Goal: Task Accomplishment & Management: Use online tool/utility

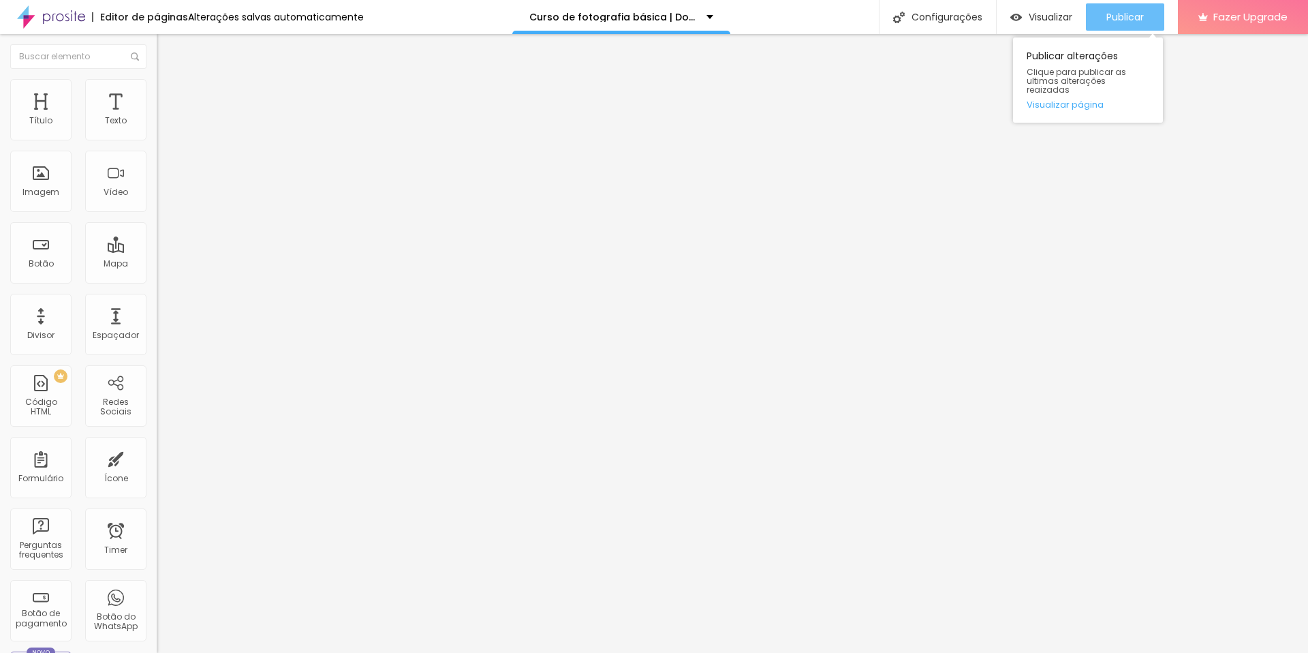
click at [1145, 12] on button "Publicar" at bounding box center [1125, 16] width 78 height 27
click at [157, 88] on li "Estilo" at bounding box center [235, 86] width 157 height 14
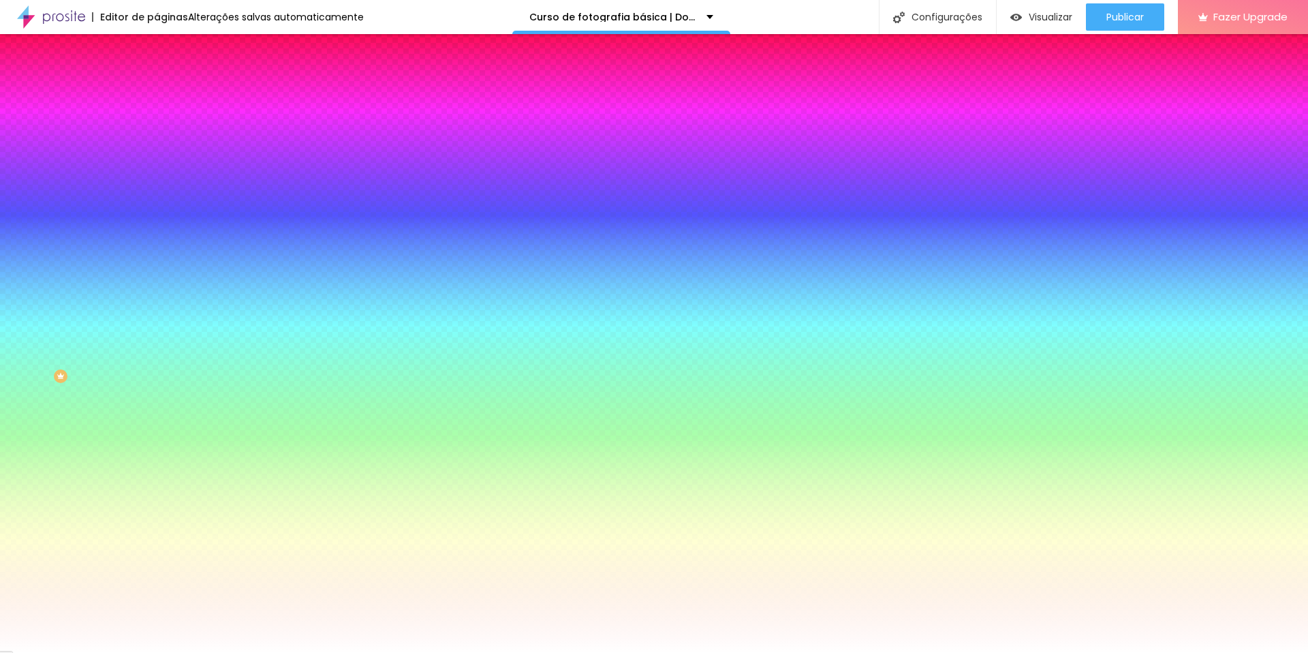
click at [157, 125] on span "Trocar imagem" at bounding box center [194, 120] width 74 height 12
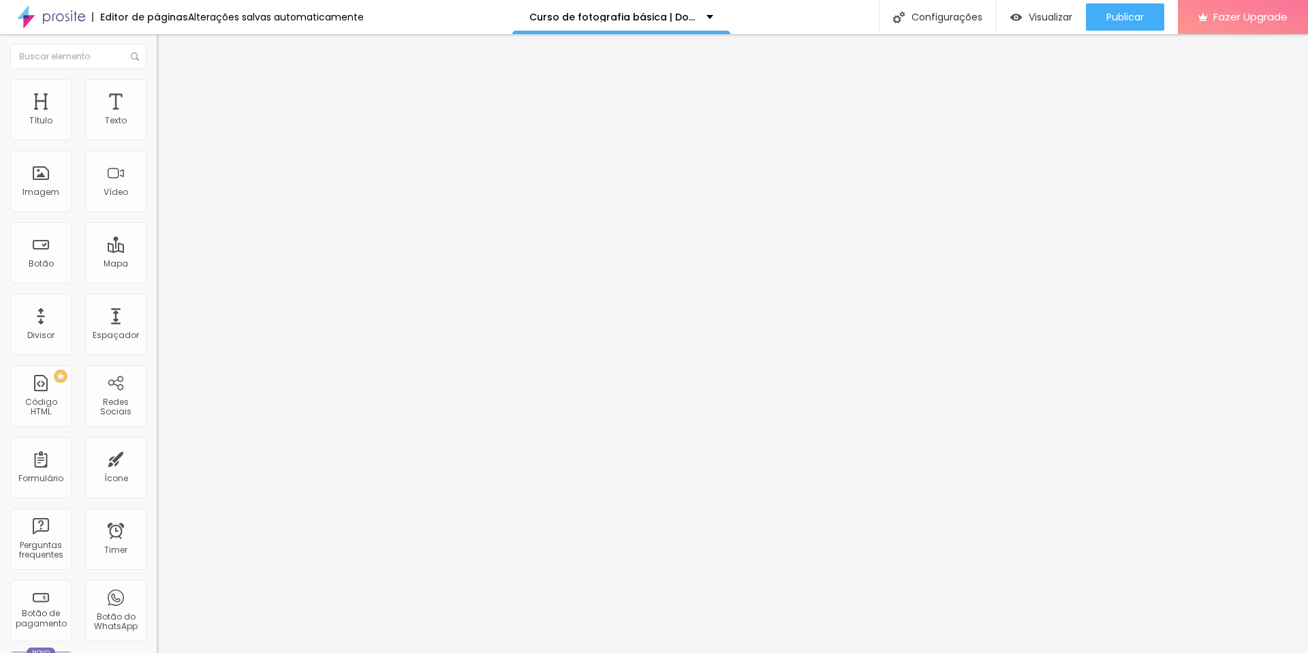
click at [157, 87] on img at bounding box center [163, 85] width 12 height 12
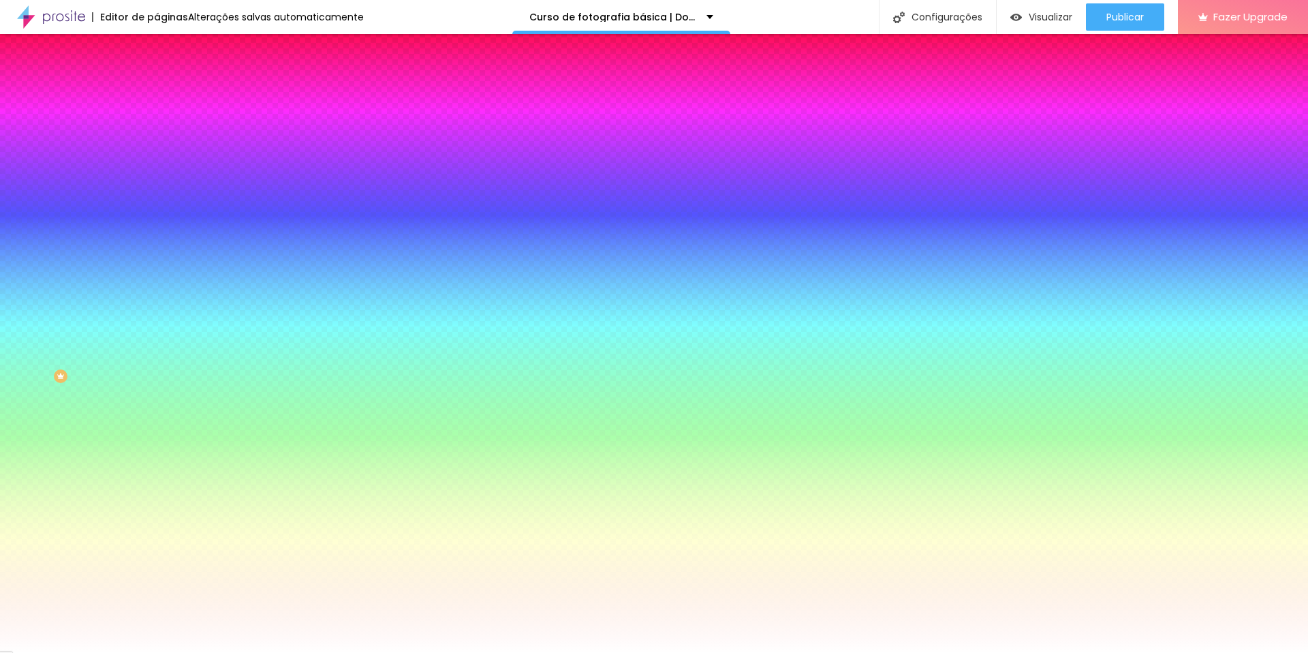
click at [157, 125] on span "Trocar imagem" at bounding box center [194, 120] width 74 height 12
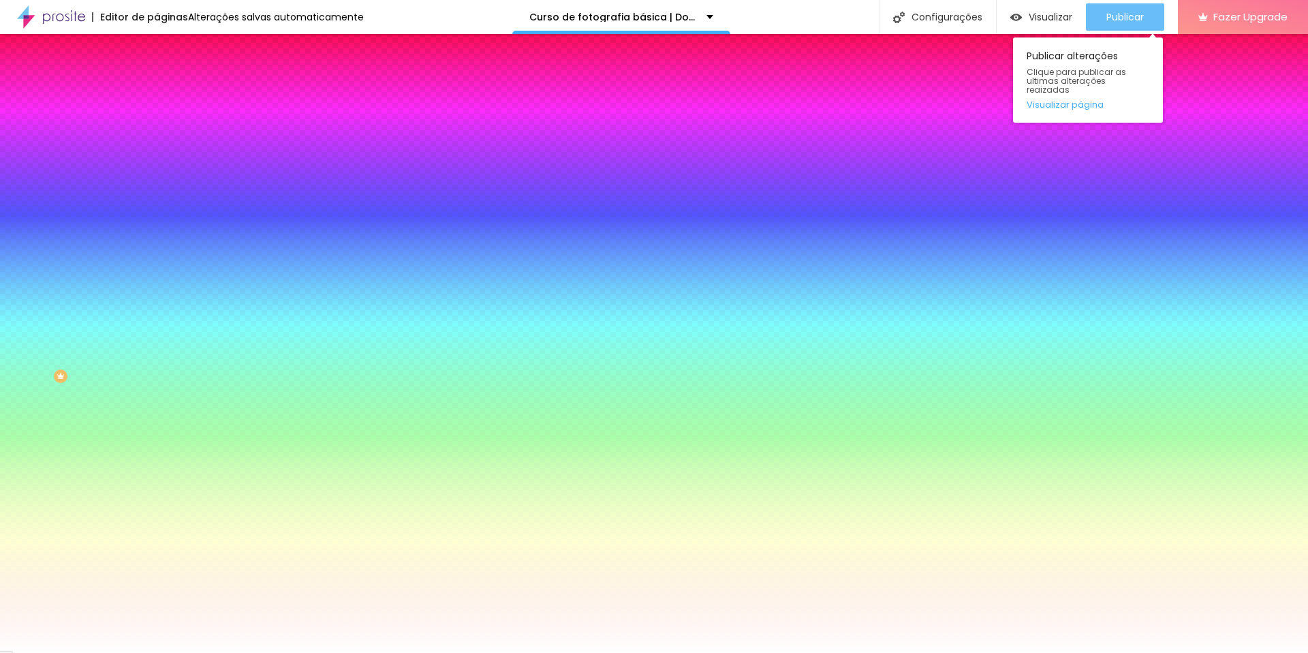
click at [1135, 14] on span "Publicar" at bounding box center [1124, 17] width 37 height 11
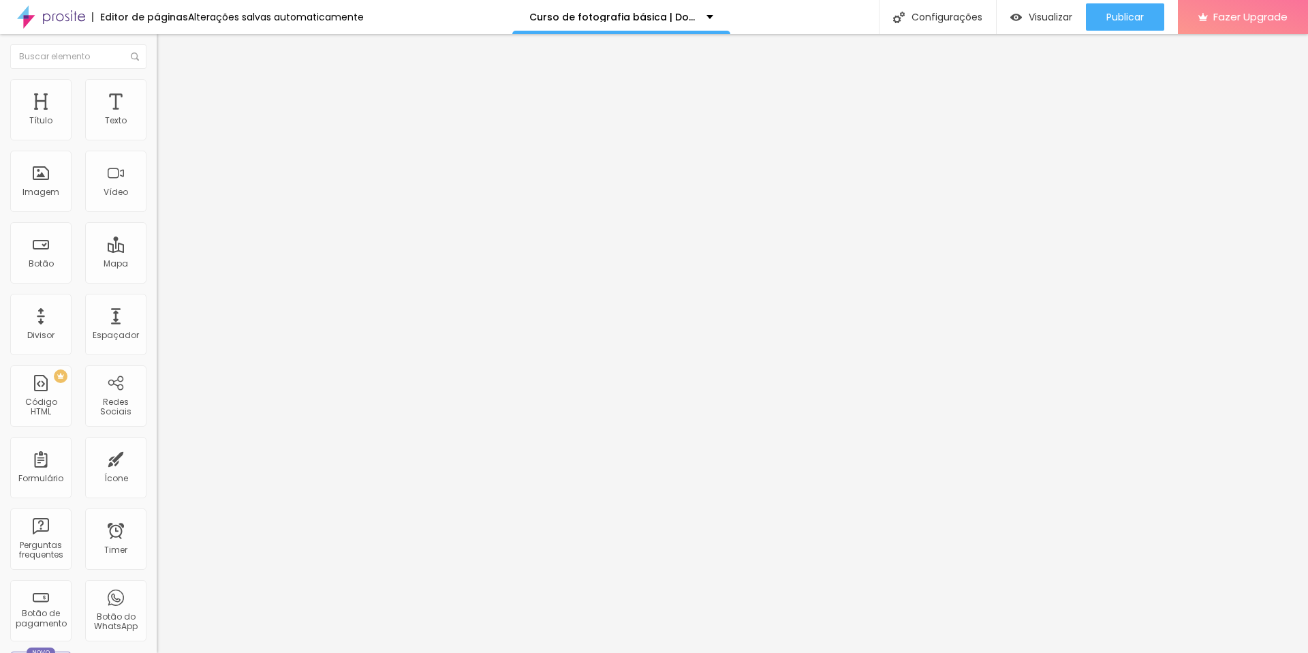
click at [157, 42] on button "Editar Coluna" at bounding box center [235, 49] width 157 height 31
click at [157, 117] on span "Adicionar imagem" at bounding box center [201, 112] width 88 height 12
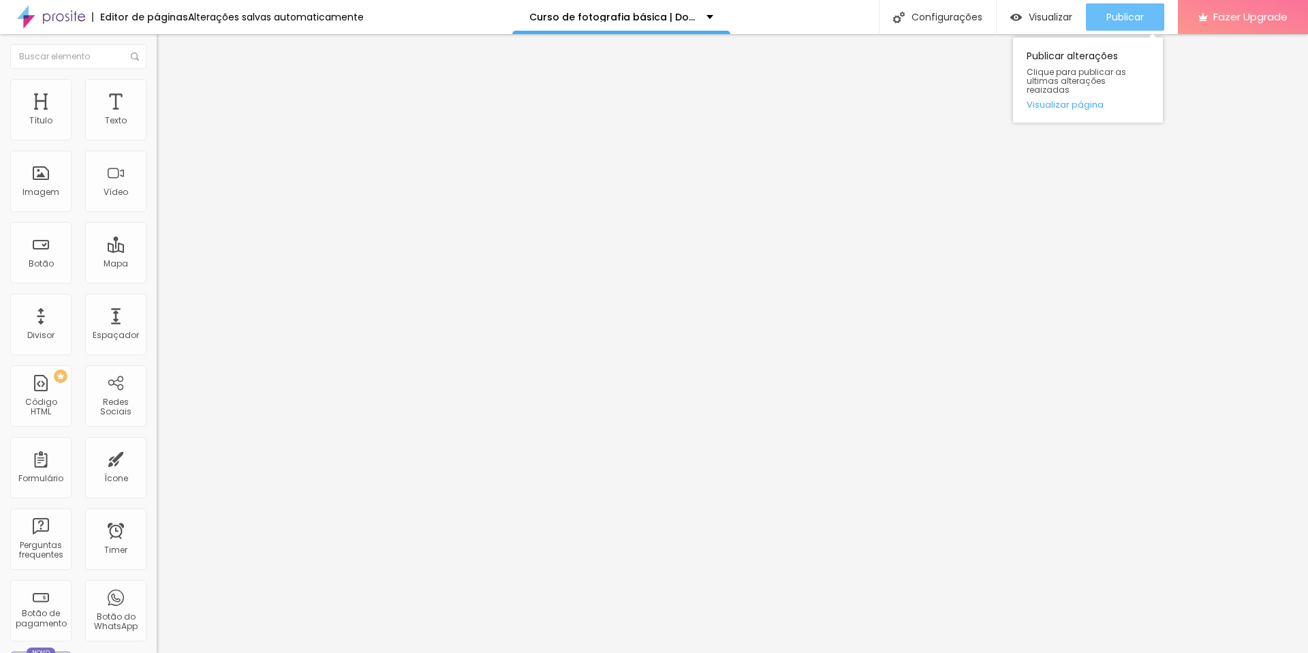
click at [1098, 9] on button "Publicar" at bounding box center [1125, 16] width 78 height 27
click at [157, 87] on img at bounding box center [163, 85] width 12 height 12
type input "95"
type input "90"
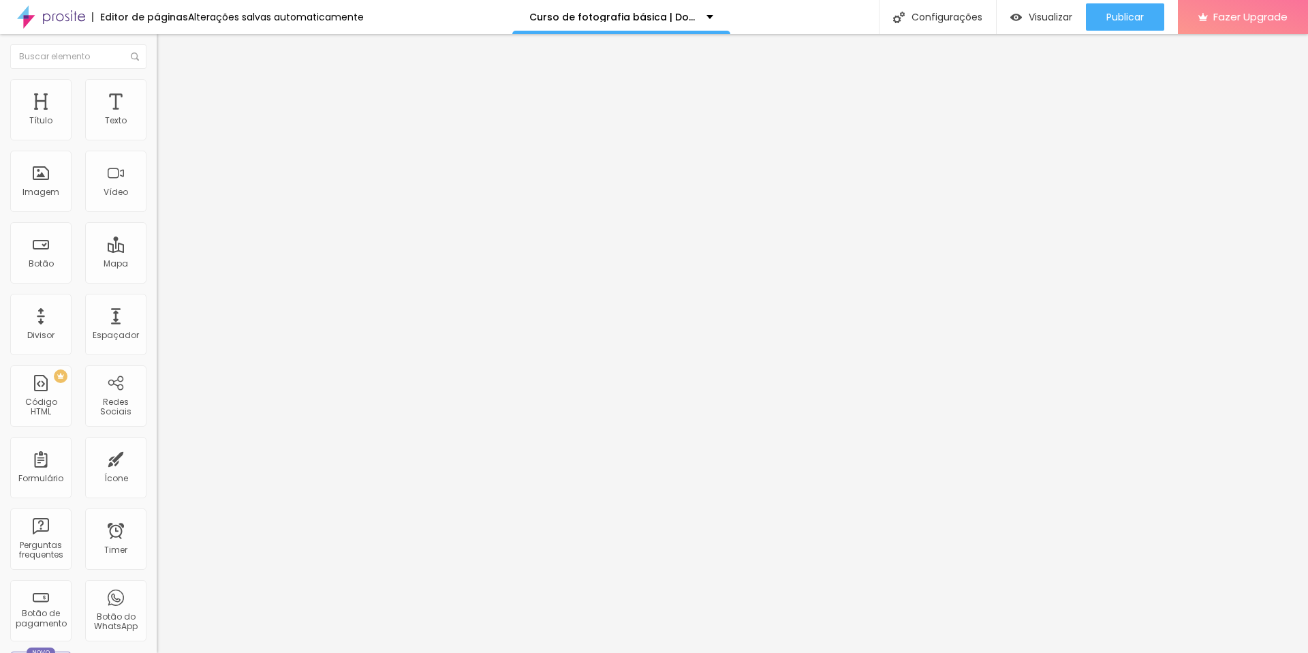
type input "90"
type input "85"
type input "80"
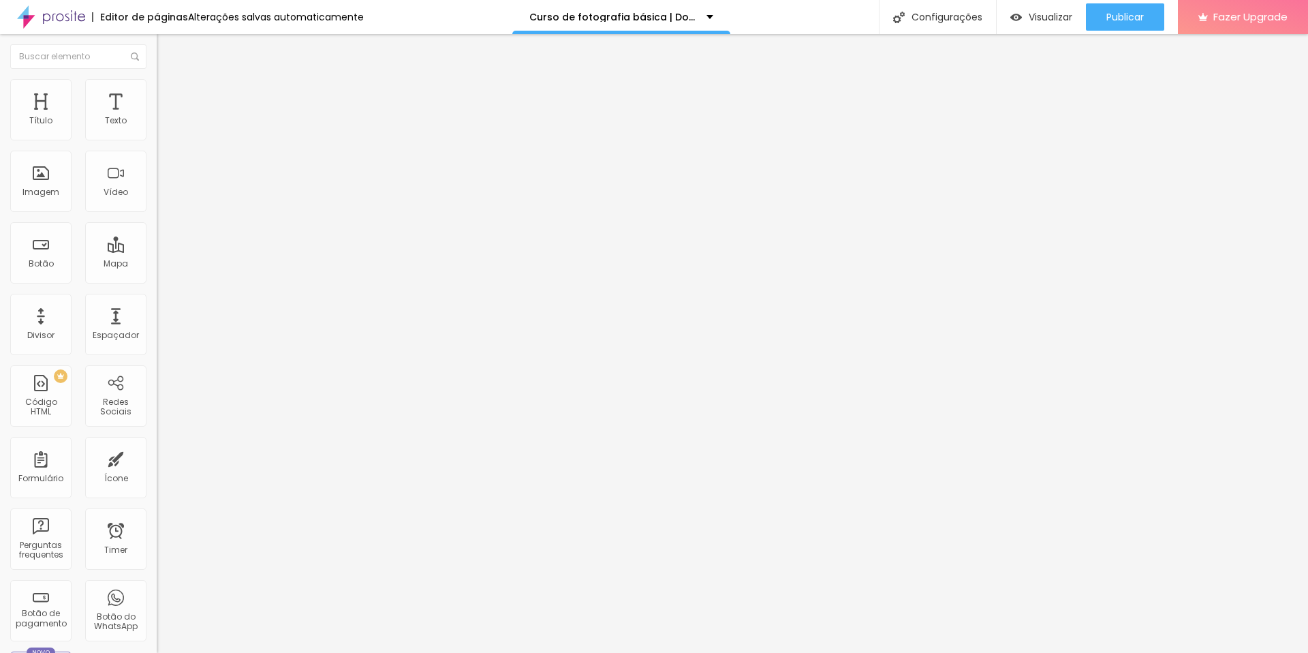
type input "75"
type input "70"
type input "65"
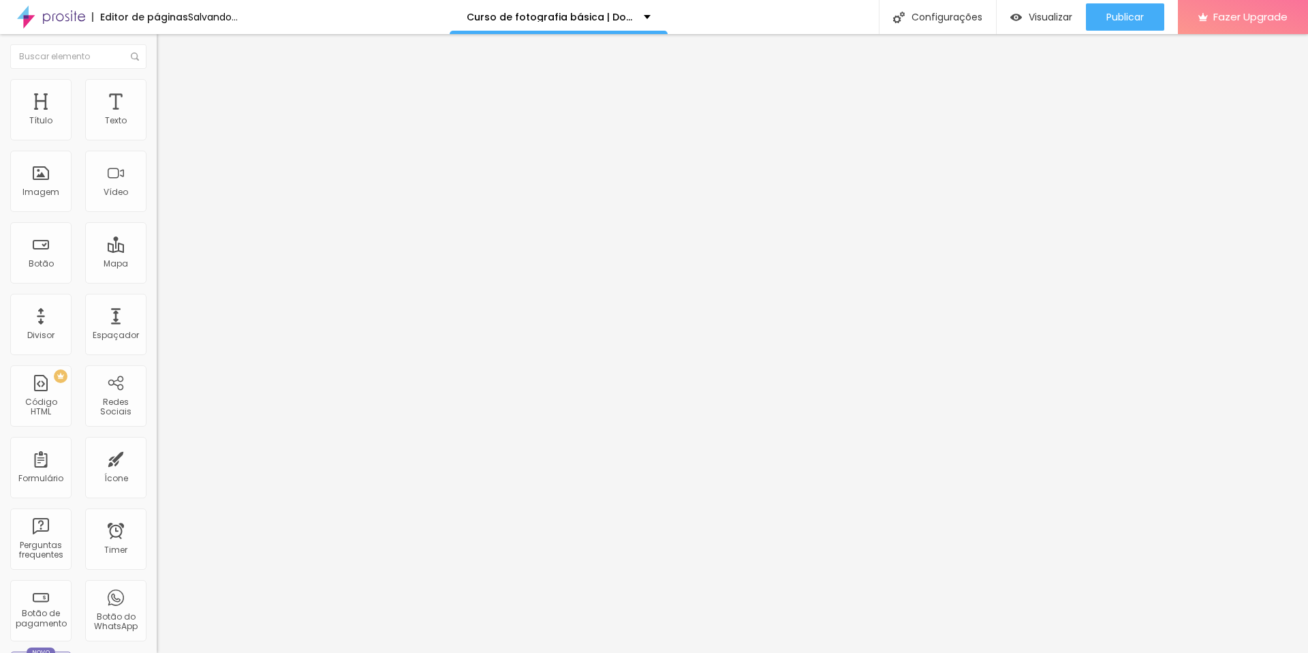
drag, startPoint x: 143, startPoint y: 146, endPoint x: 118, endPoint y: 142, distance: 25.4
type input "65"
click at [157, 140] on input "range" at bounding box center [201, 134] width 88 height 11
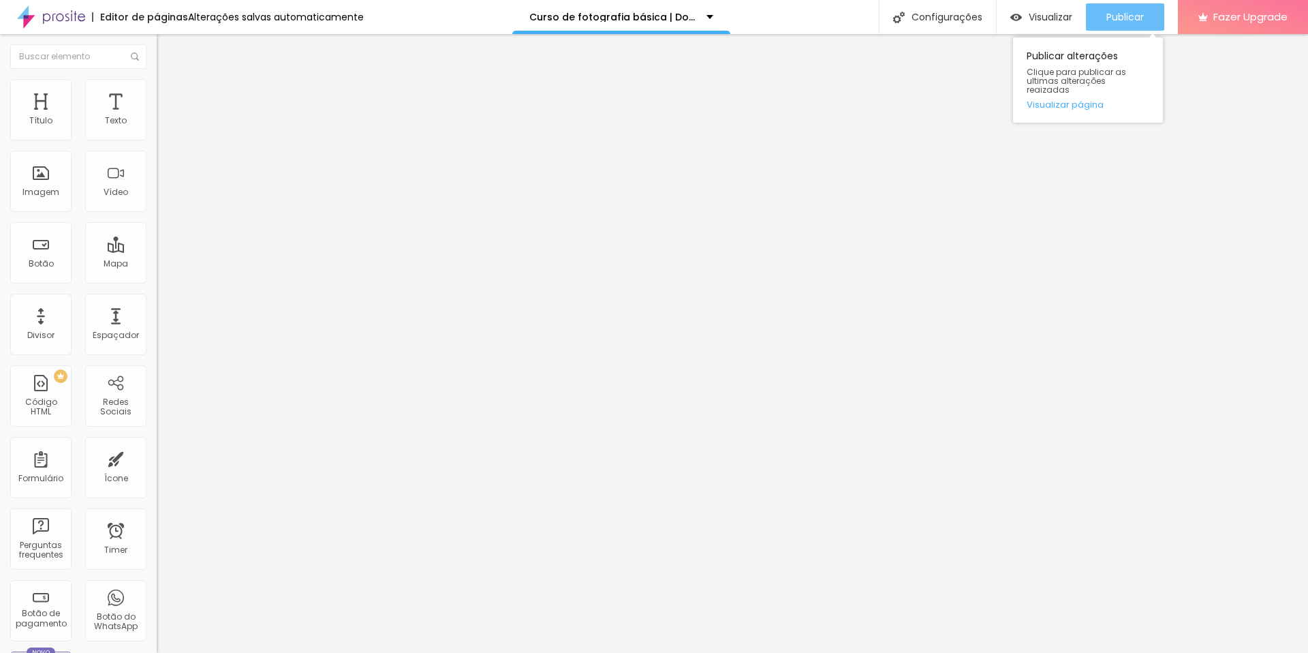
click at [1117, 20] on span "Publicar" at bounding box center [1124, 17] width 37 height 11
click at [1132, 14] on span "Publicar" at bounding box center [1124, 17] width 37 height 11
click at [1123, 26] on div "Publicar" at bounding box center [1124, 16] width 37 height 27
click at [157, 279] on input "https://" at bounding box center [238, 274] width 163 height 14
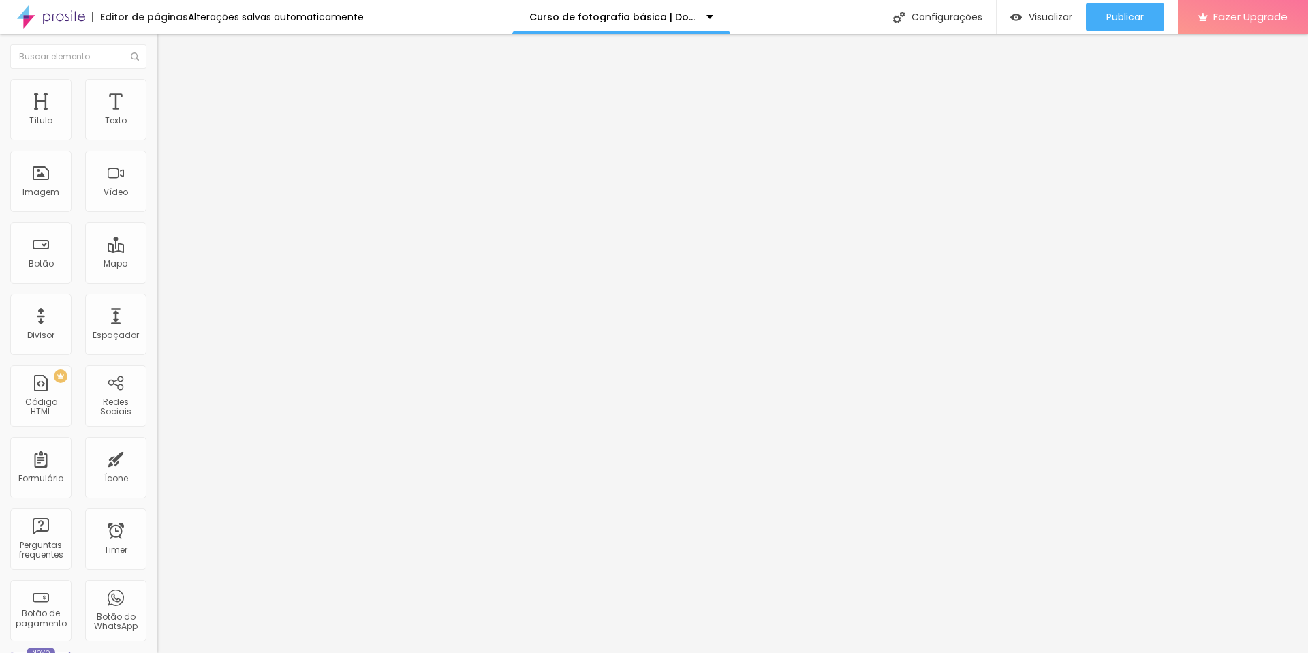
click at [157, 279] on input "https://" at bounding box center [238, 274] width 163 height 14
paste input "go.hotmart.com/F44383622A"
type input "https://go.hotmart.com/F44383622A"
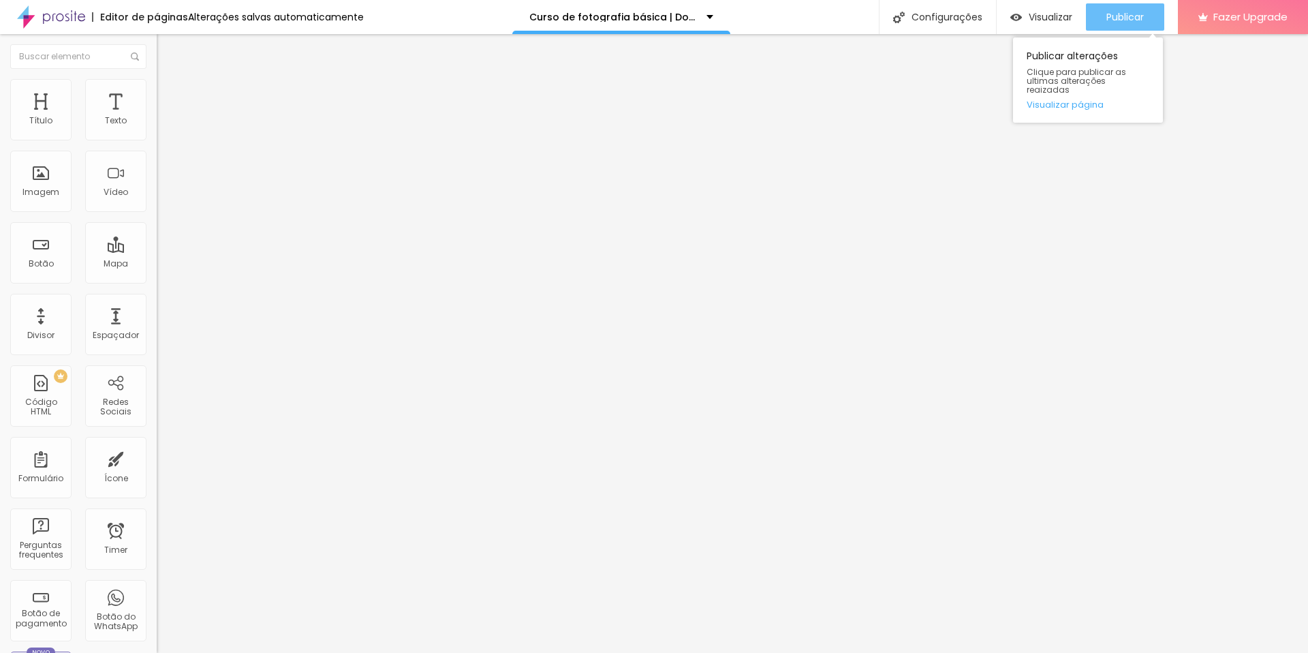
click at [1127, 12] on span "Publicar" at bounding box center [1124, 17] width 37 height 11
click at [1035, 21] on span "Visualizar" at bounding box center [1051, 17] width 44 height 11
type input "https://"
click at [1107, 12] on span "Publicar" at bounding box center [1124, 17] width 37 height 11
click at [157, 83] on img at bounding box center [163, 85] width 12 height 12
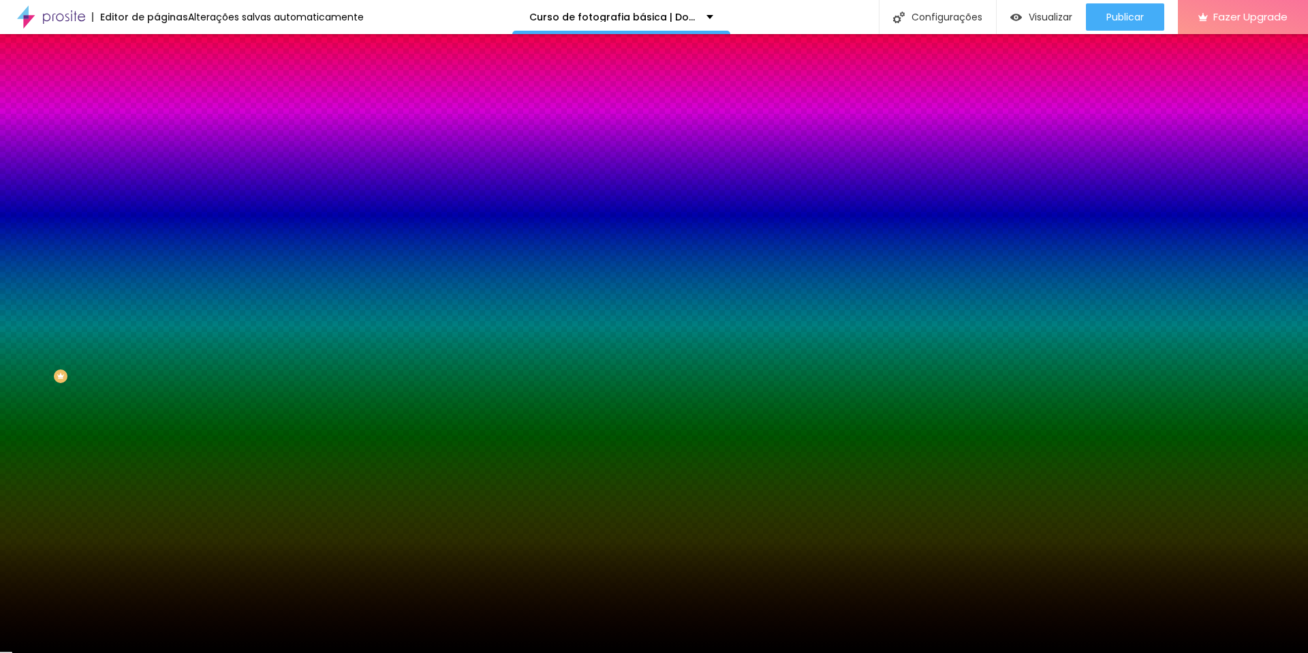
click at [157, 93] on li "Avançado" at bounding box center [235, 100] width 157 height 14
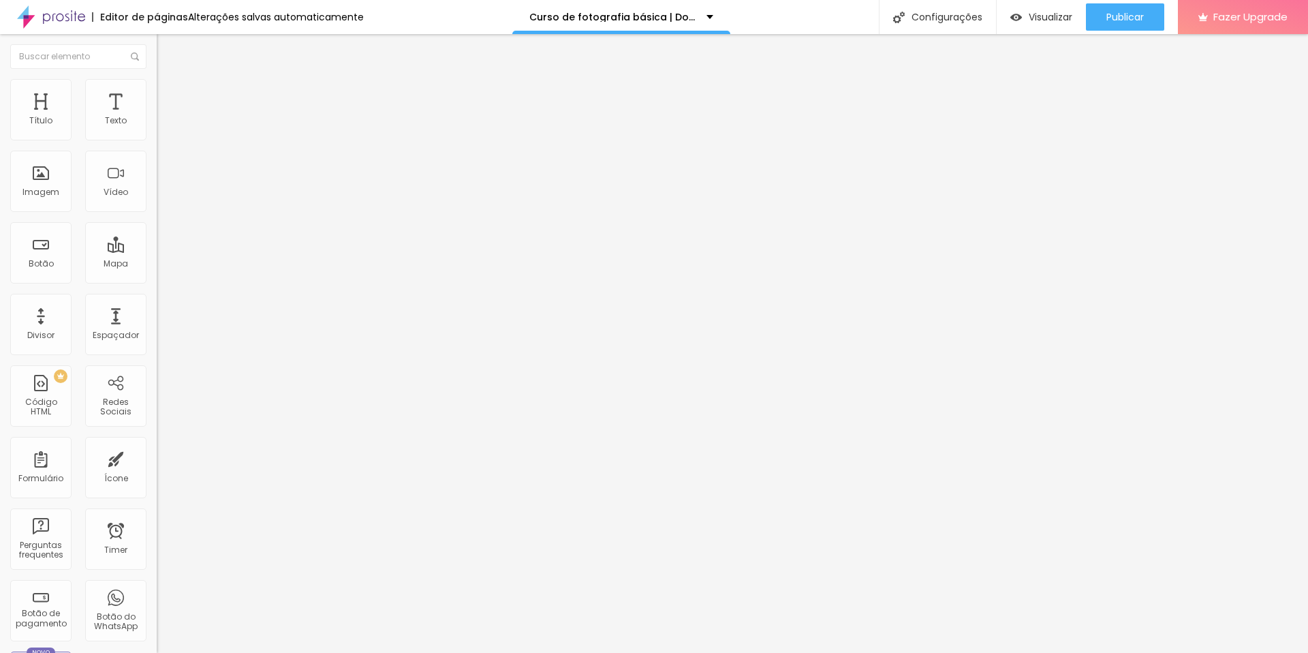
click at [157, 78] on img at bounding box center [163, 71] width 12 height 12
click at [157, 281] on input "https://" at bounding box center [238, 274] width 163 height 14
type input "https://go.hotmart.com/F44383622A"
click at [157, 280] on input "https://go.hotmart.com/F44383622A" at bounding box center [238, 274] width 163 height 14
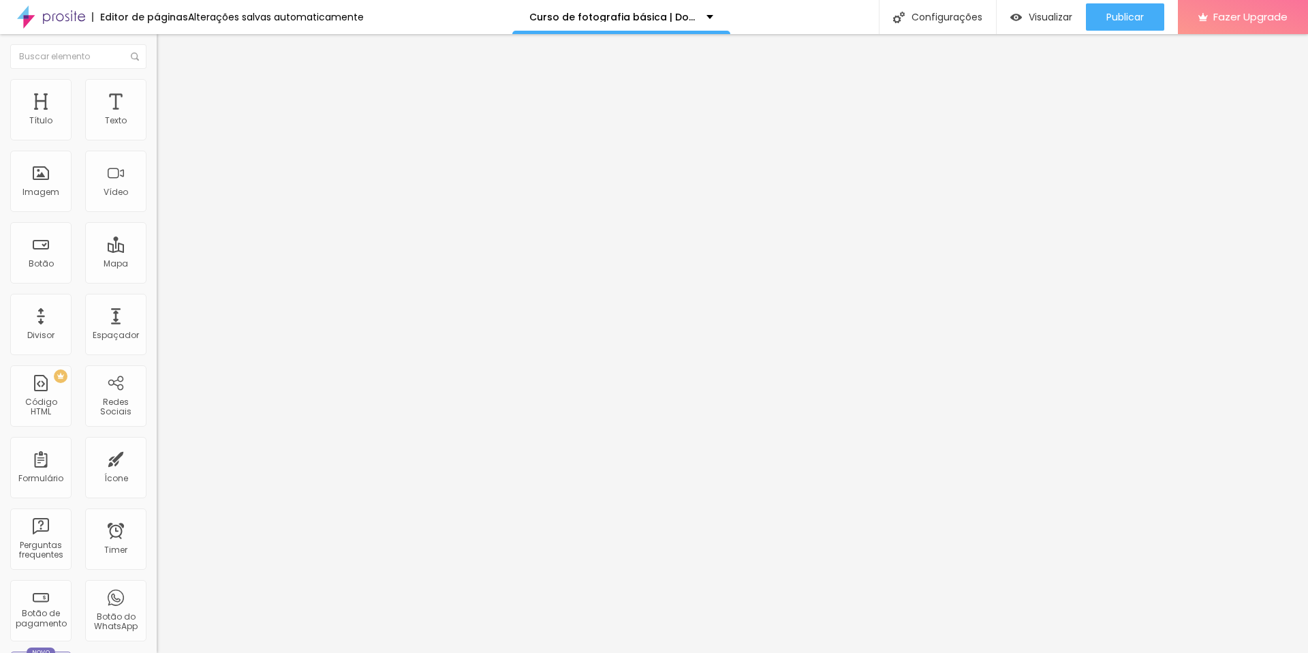
click at [157, 280] on input "https://go.hotmart.com/F44383622A" at bounding box center [238, 274] width 163 height 14
click at [157, 82] on img at bounding box center [163, 85] width 12 height 12
click at [157, 281] on input "https://go.hotmart.com/F44383622A" at bounding box center [238, 274] width 163 height 14
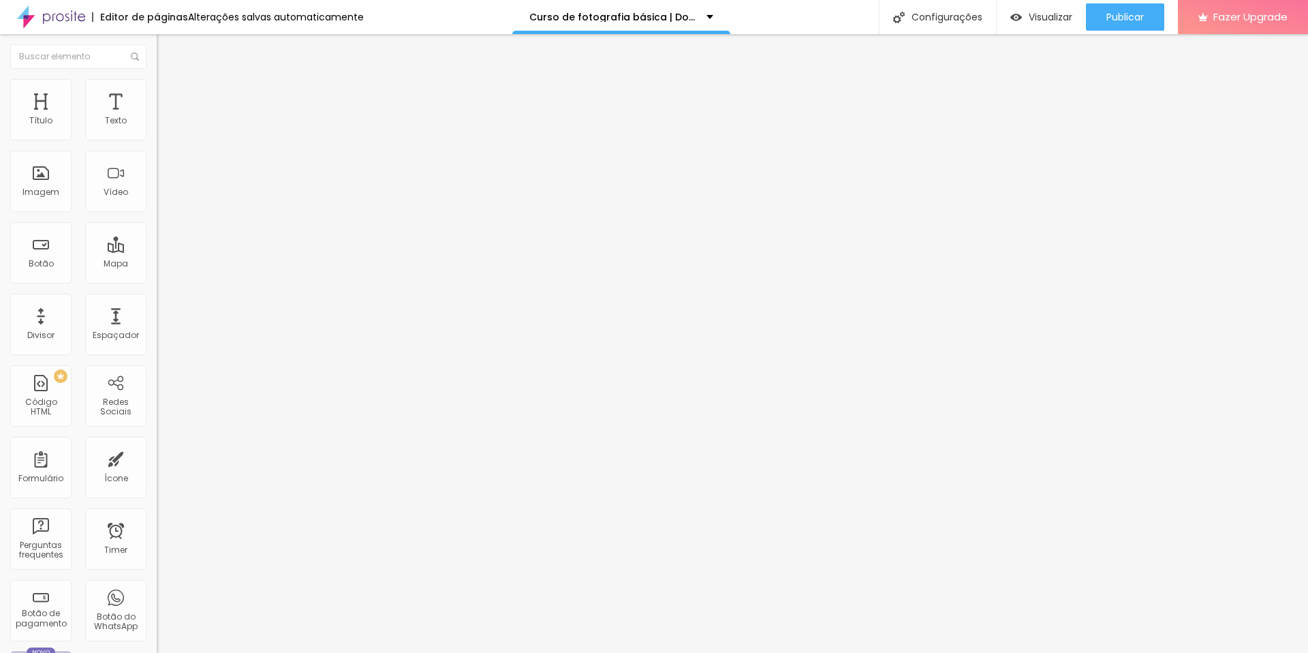
click at [157, 298] on div at bounding box center [235, 298] width 157 height 0
click at [157, 281] on input "text" at bounding box center [238, 274] width 163 height 14
drag, startPoint x: 13, startPoint y: 309, endPoint x: 22, endPoint y: 300, distance: 12.1
click at [157, 304] on img at bounding box center [160, 301] width 7 height 7
click at [157, 281] on input "https://go.hotmart.com/F44383622A" at bounding box center [238, 274] width 163 height 14
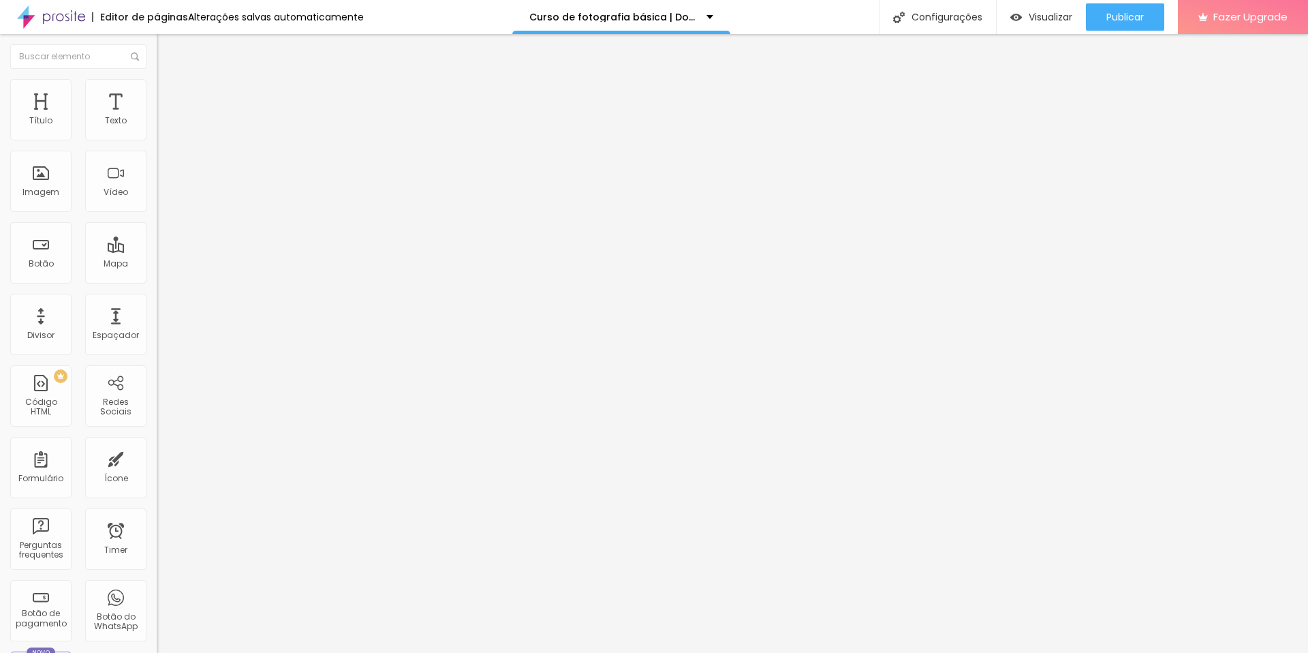
click at [157, 281] on input "https://go.hotmart.com/F44383622A" at bounding box center [238, 274] width 163 height 14
type input "https:/go.hotmart.com/F44383622A"
click at [157, 163] on img at bounding box center [162, 158] width 10 height 10
click at [157, 82] on img at bounding box center [163, 85] width 12 height 12
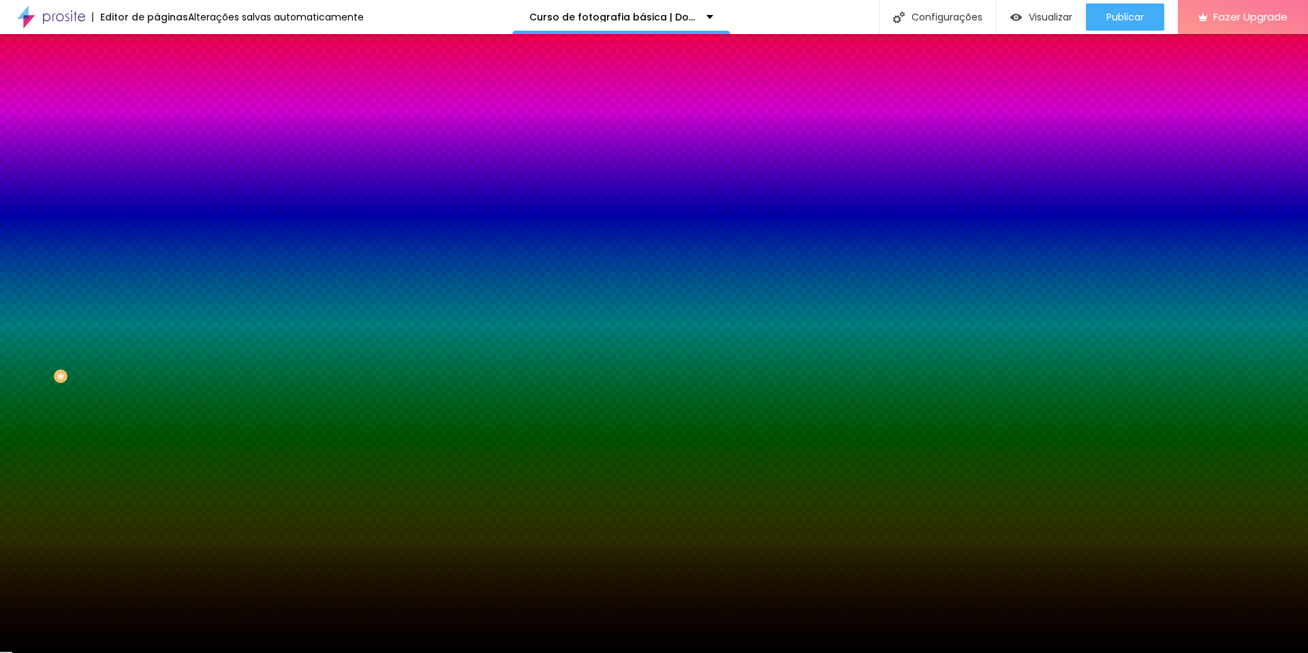
click at [157, 93] on img at bounding box center [163, 99] width 12 height 12
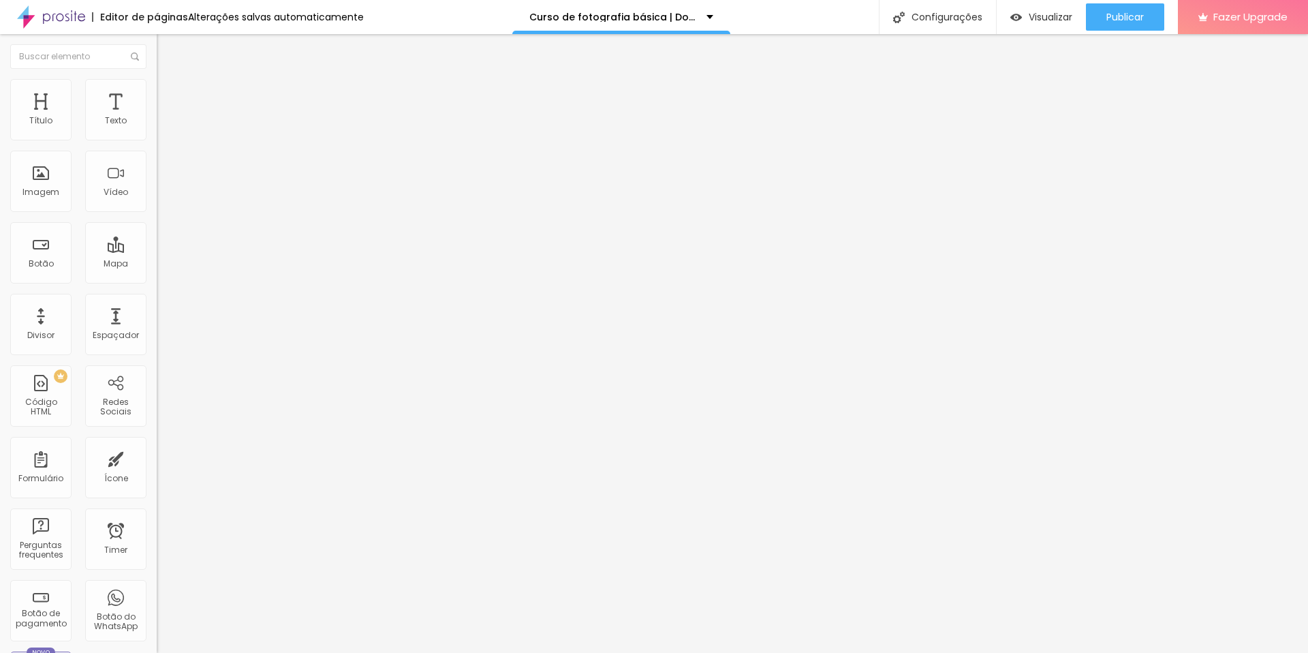
click at [157, 500] on input "https://go.hotmart.com/F44383622A" at bounding box center [238, 507] width 163 height 14
click at [157, 539] on input "https://go.hotmart.com/F44383622A" at bounding box center [238, 546] width 163 height 14
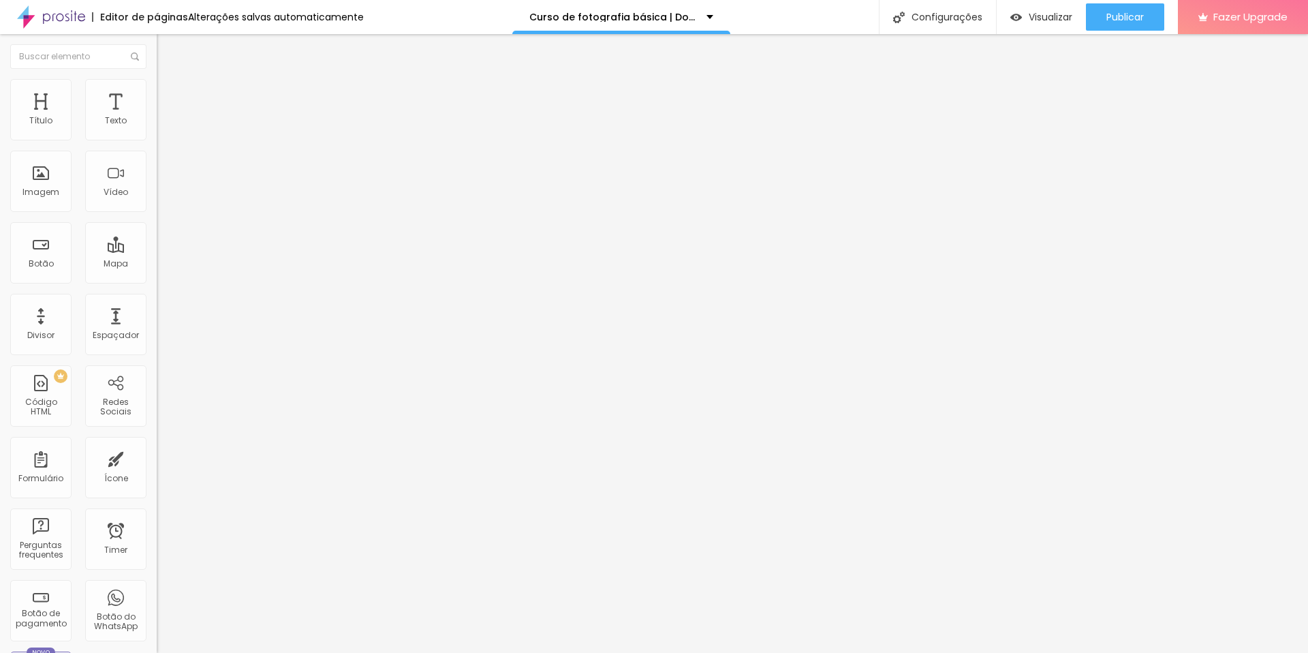
drag, startPoint x: 58, startPoint y: 252, endPoint x: 72, endPoint y: 249, distance: 14.0
click at [157, 539] on input "https://go.hotmart.com/F44383622A" at bounding box center [238, 546] width 163 height 14
click at [167, 44] on img "button" at bounding box center [172, 49] width 11 height 11
click at [1132, 14] on span "Publicar" at bounding box center [1124, 17] width 37 height 11
click at [1054, 12] on span "Visualizar" at bounding box center [1038, 17] width 44 height 11
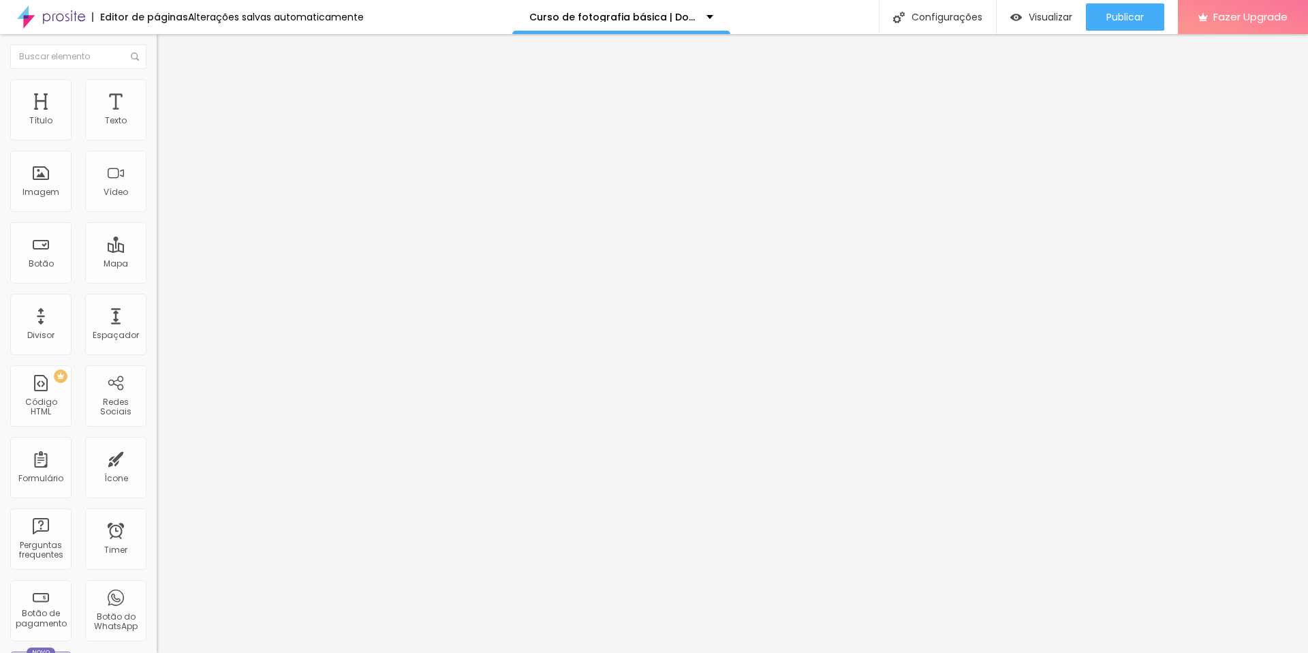
click at [157, 281] on input "https:/go.hotmart.com/F44383622A" at bounding box center [238, 274] width 163 height 14
drag, startPoint x: 59, startPoint y: 285, endPoint x: 22, endPoint y: 287, distance: 36.8
click at [157, 281] on input "https:/go.hotmart.com/F44383622A" at bounding box center [238, 274] width 163 height 14
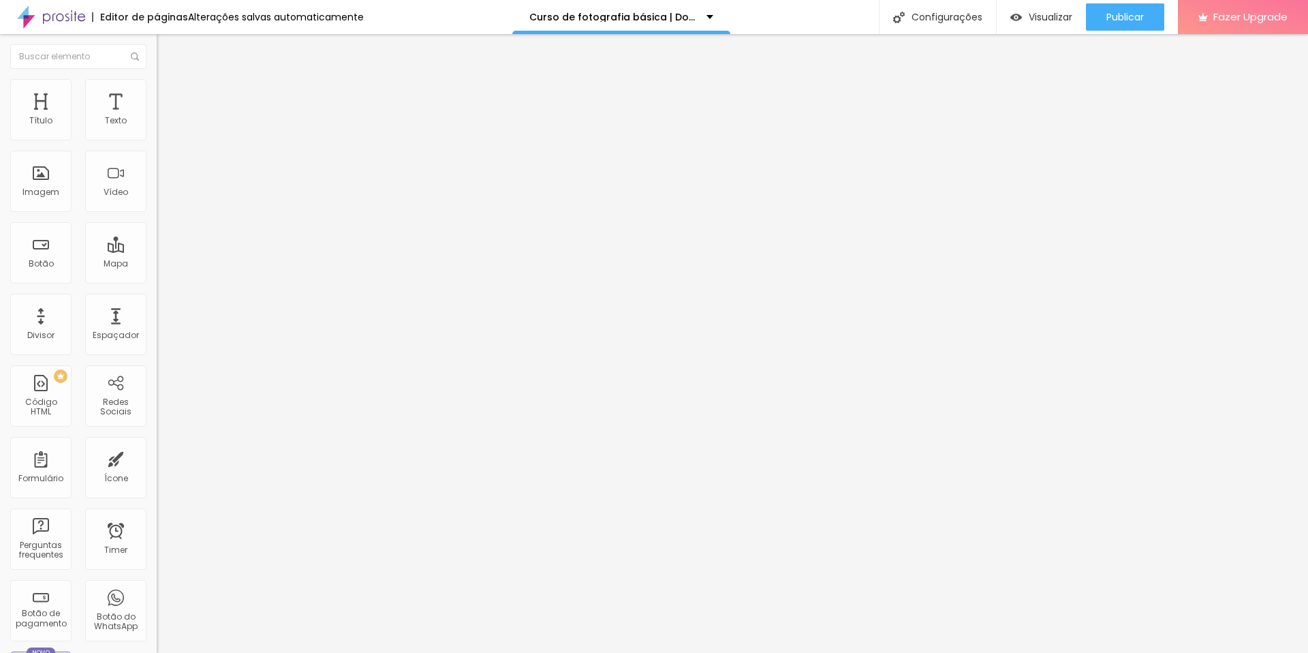
click at [157, 298] on div at bounding box center [235, 298] width 157 height 0
click at [1126, 22] on span "Publicar" at bounding box center [1124, 17] width 37 height 11
click at [1032, 12] on span "Visualizar" at bounding box center [1038, 17] width 44 height 11
click at [157, 93] on img at bounding box center [163, 99] width 12 height 12
click at [157, 80] on ul "Conteúdo Estilo Avançado" at bounding box center [235, 85] width 157 height 41
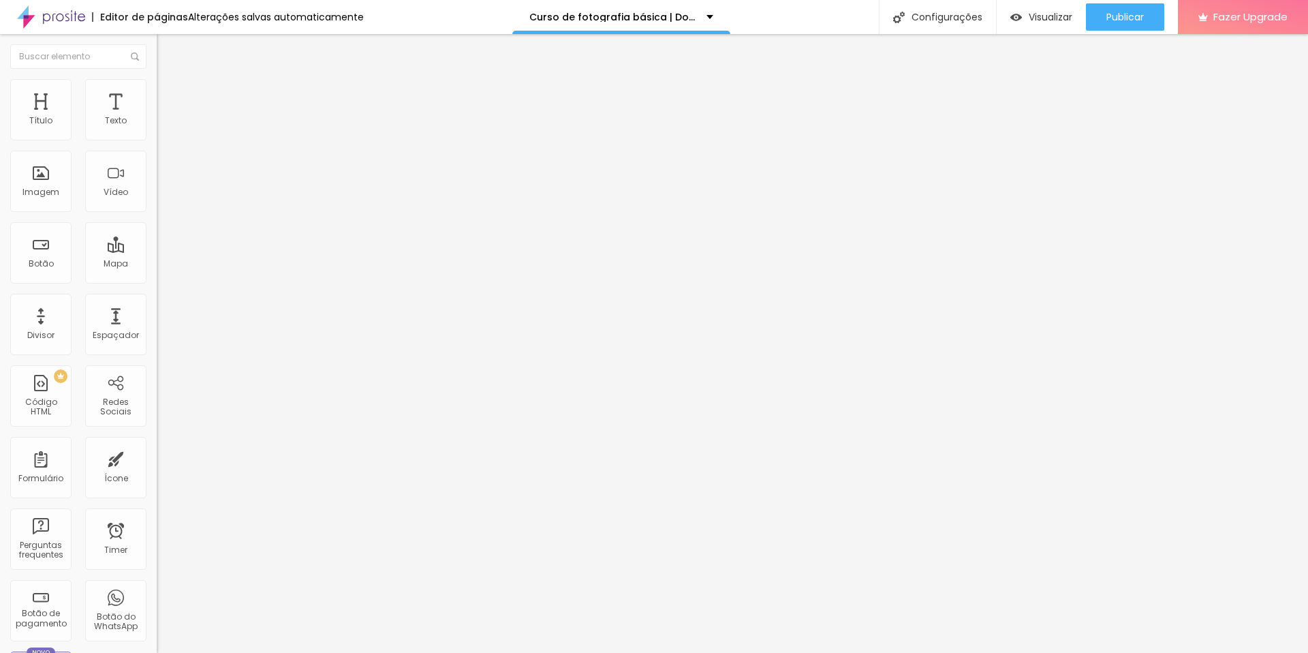
click at [157, 87] on img at bounding box center [163, 85] width 12 height 12
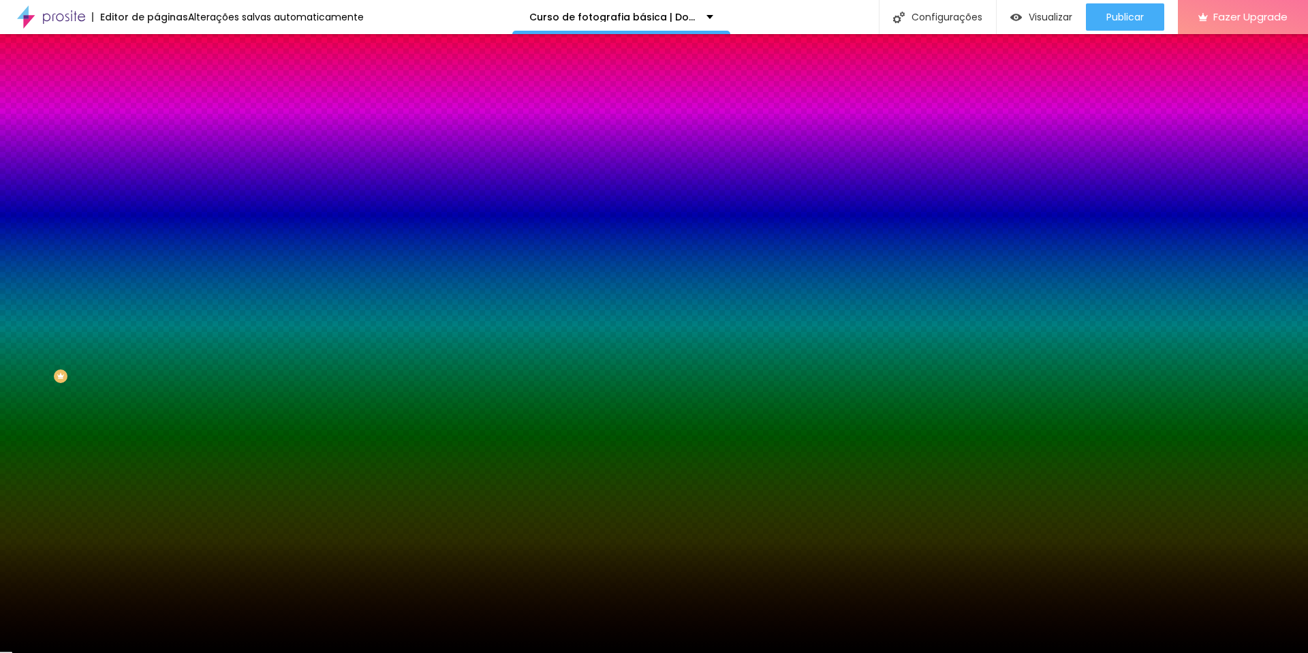
click at [157, 93] on li "Avançado" at bounding box center [235, 100] width 157 height 14
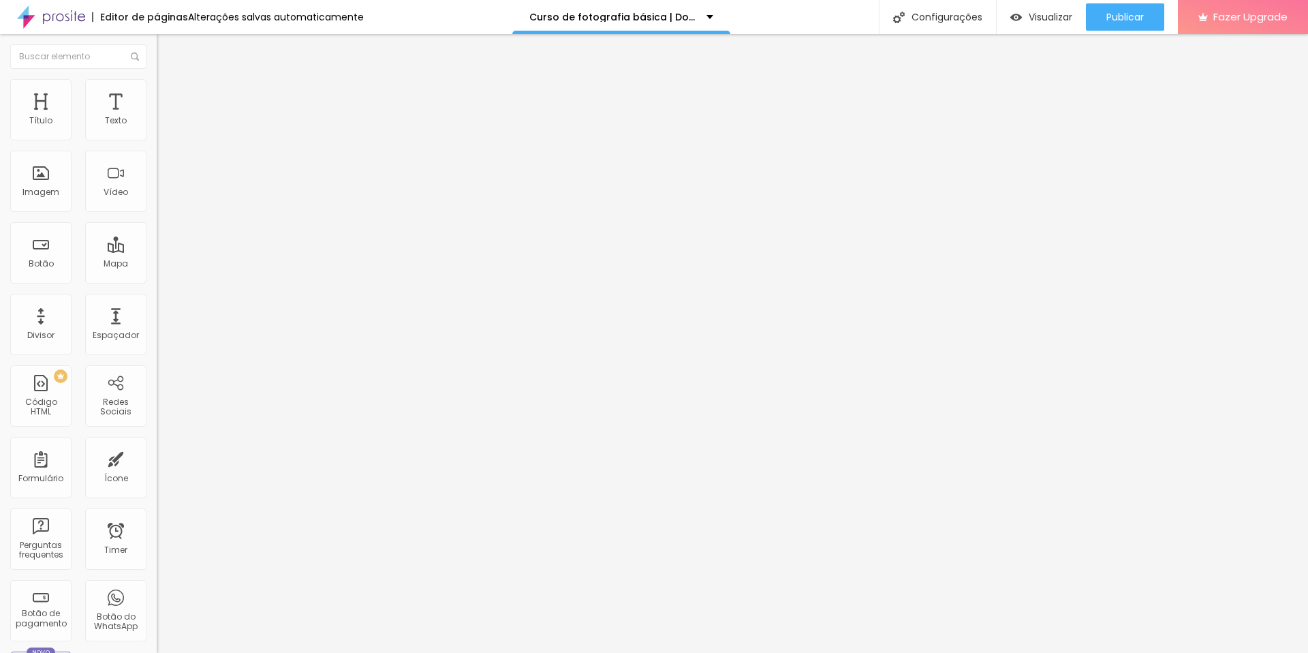
click at [157, 500] on input "text" at bounding box center [238, 507] width 163 height 14
type input "https://go.hotmart.com/F44383622A"
click at [157, 539] on input "text" at bounding box center [238, 546] width 163 height 14
type input "https://go.hotmart.com/F44383622A"
click at [157, 531] on div "Classes Html https://go.hotmart.com/F44383622A" at bounding box center [235, 547] width 157 height 33
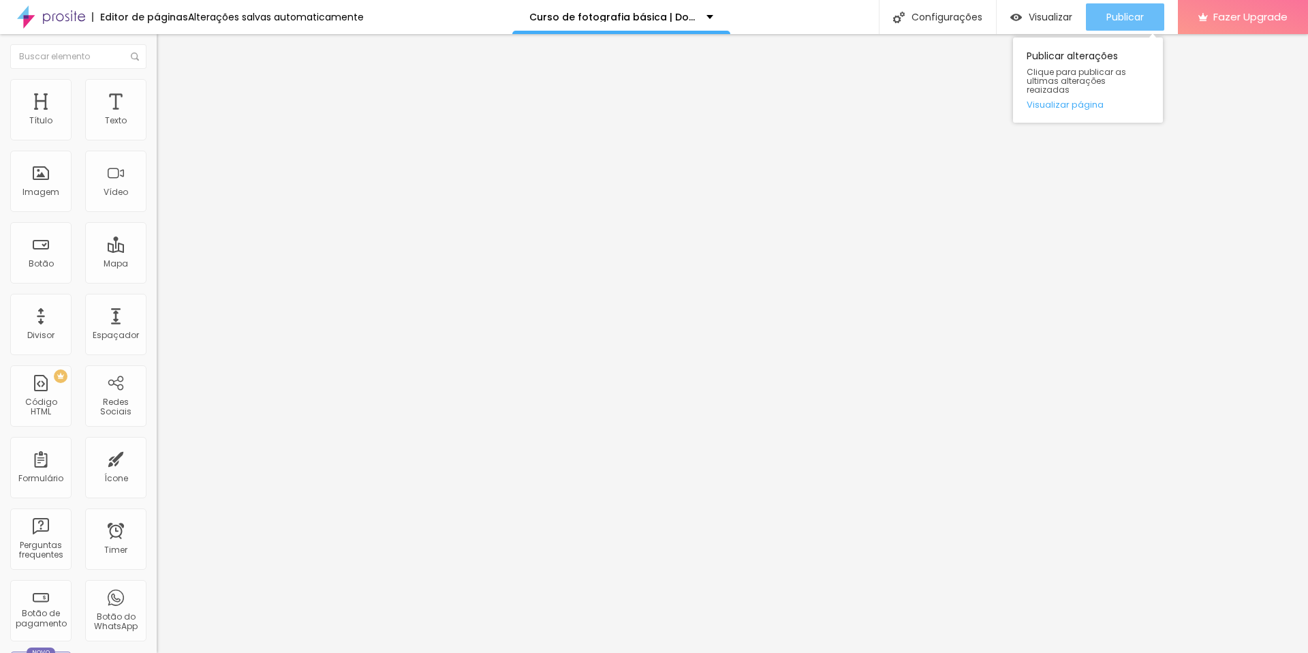
click at [1103, 11] on button "Publicar" at bounding box center [1125, 16] width 78 height 27
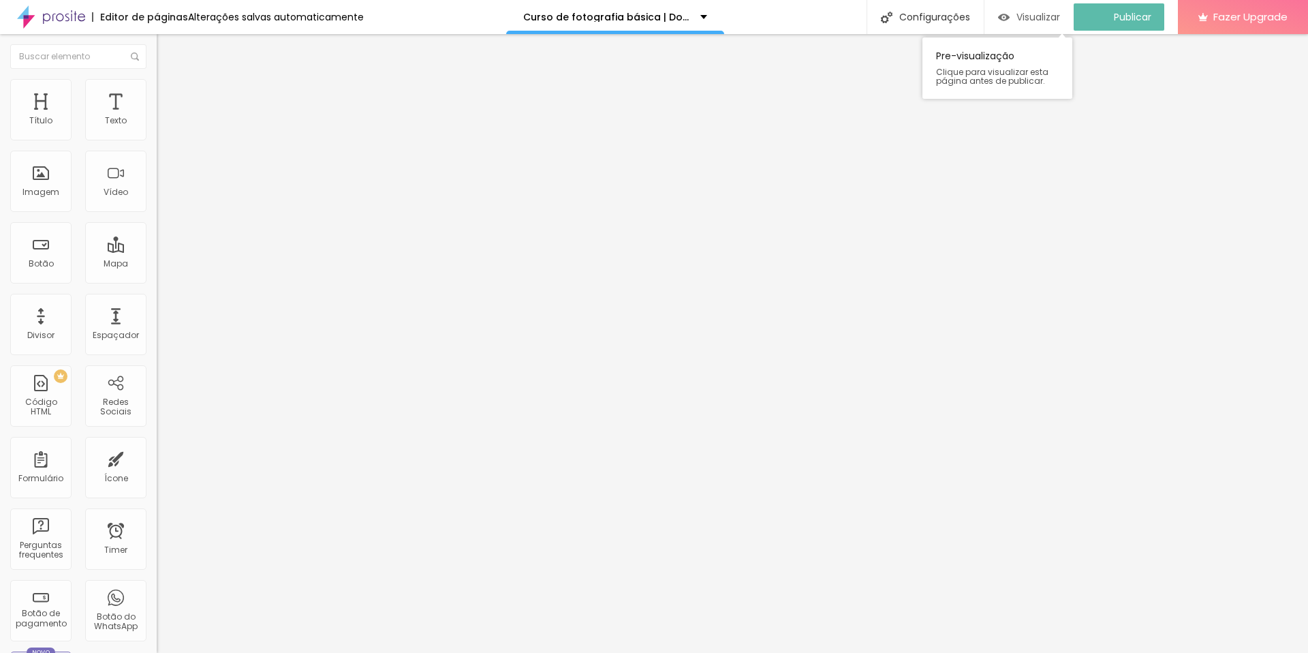
click at [1046, 19] on span "Visualizar" at bounding box center [1038, 17] width 44 height 11
click at [157, 79] on li "Estilo" at bounding box center [235, 86] width 157 height 14
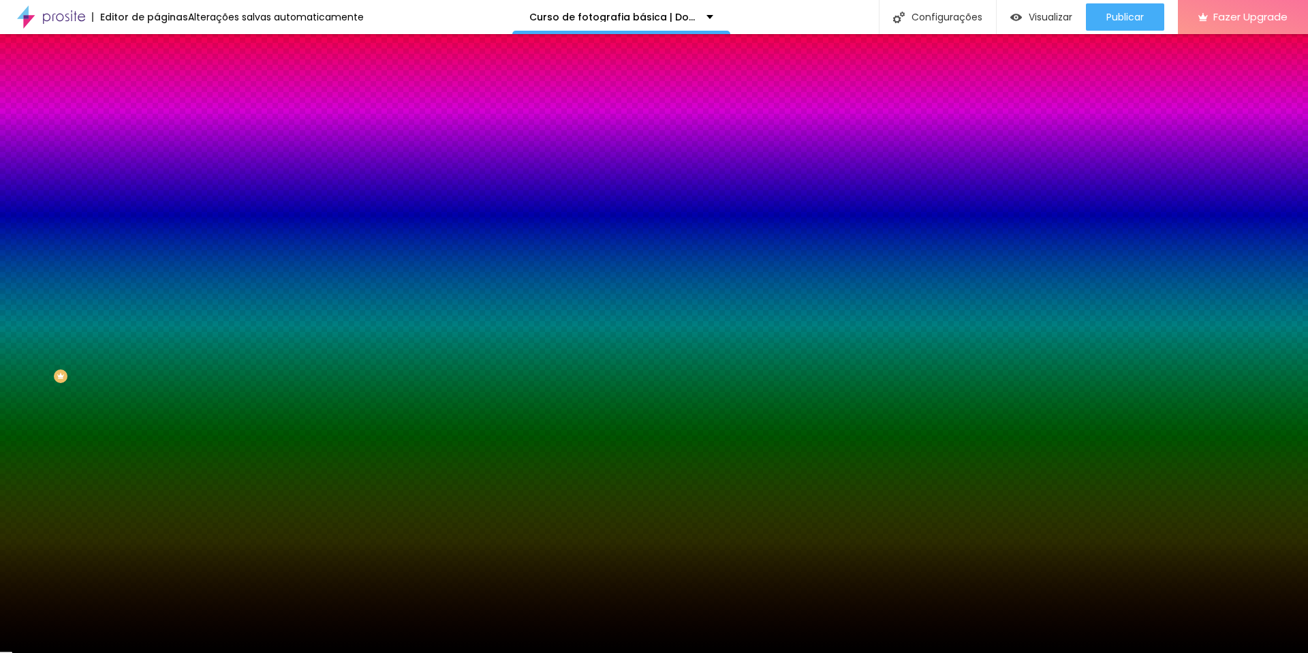
click at [169, 80] on span "Conteúdo" at bounding box center [190, 75] width 42 height 12
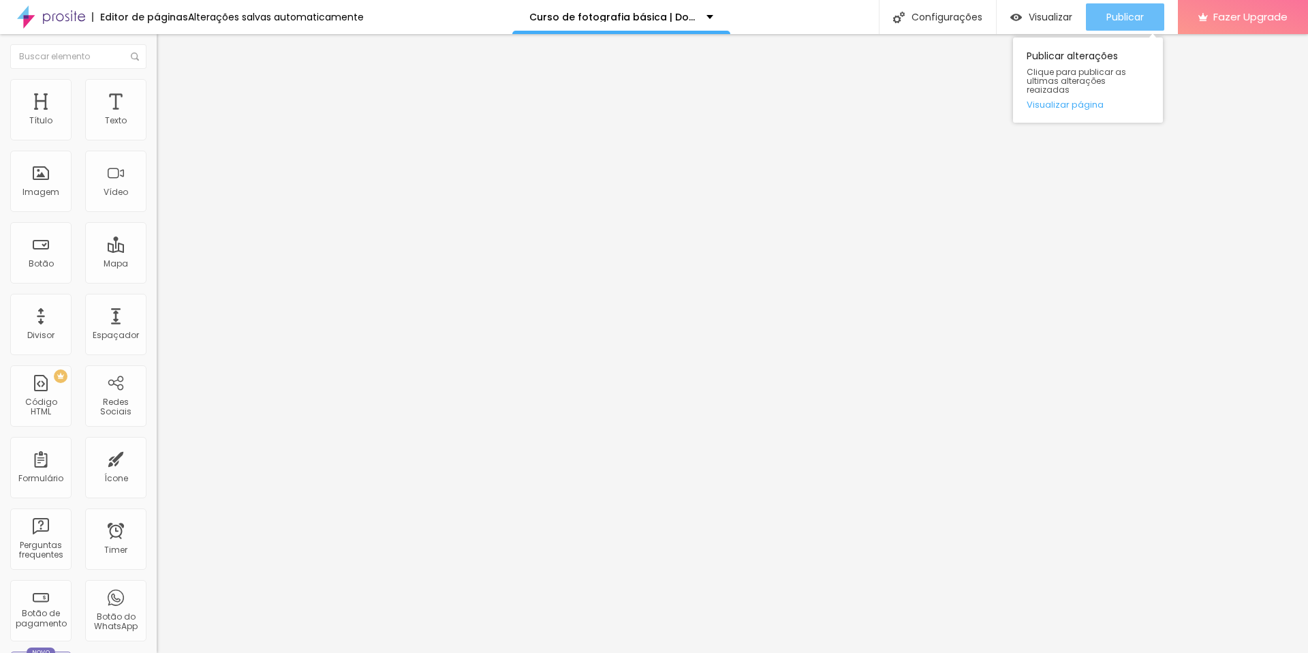
click at [1108, 19] on span "Publicar" at bounding box center [1124, 17] width 37 height 11
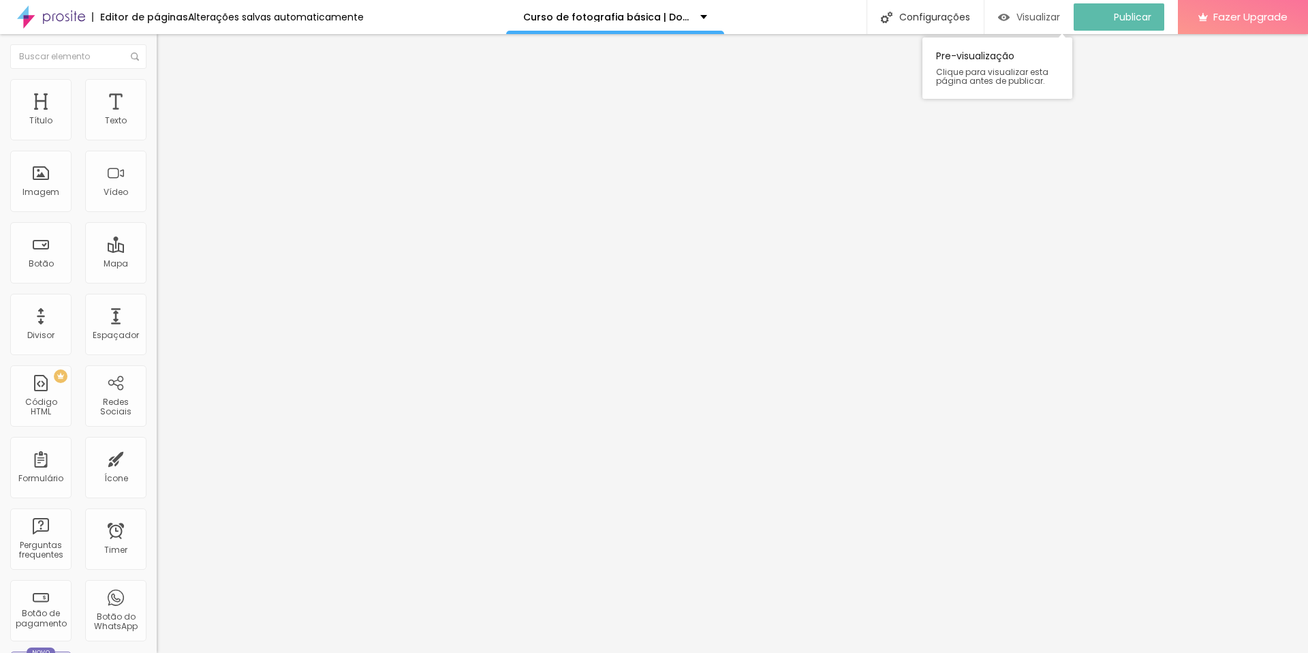
click at [1045, 17] on span "Visualizar" at bounding box center [1038, 17] width 44 height 11
drag, startPoint x: 39, startPoint y: 287, endPoint x: 0, endPoint y: 289, distance: 38.9
click at [157, 289] on div "Texto QUERO APRENDER Alinhamento Tamanho Normal Pequeno Normal Grande Link URL …" at bounding box center [235, 209] width 157 height 206
click at [157, 281] on input "https:/go.hotmart.com/F44383622A" at bounding box center [238, 274] width 163 height 14
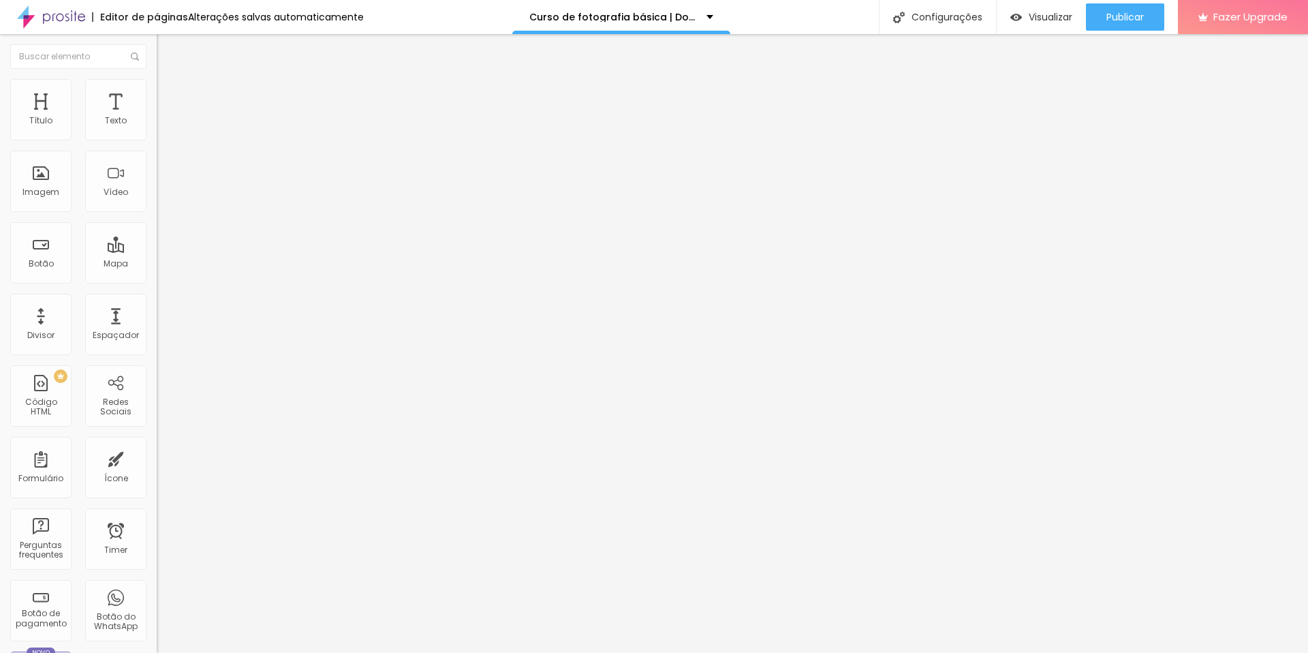
click at [157, 90] on li "Estilo" at bounding box center [235, 86] width 157 height 14
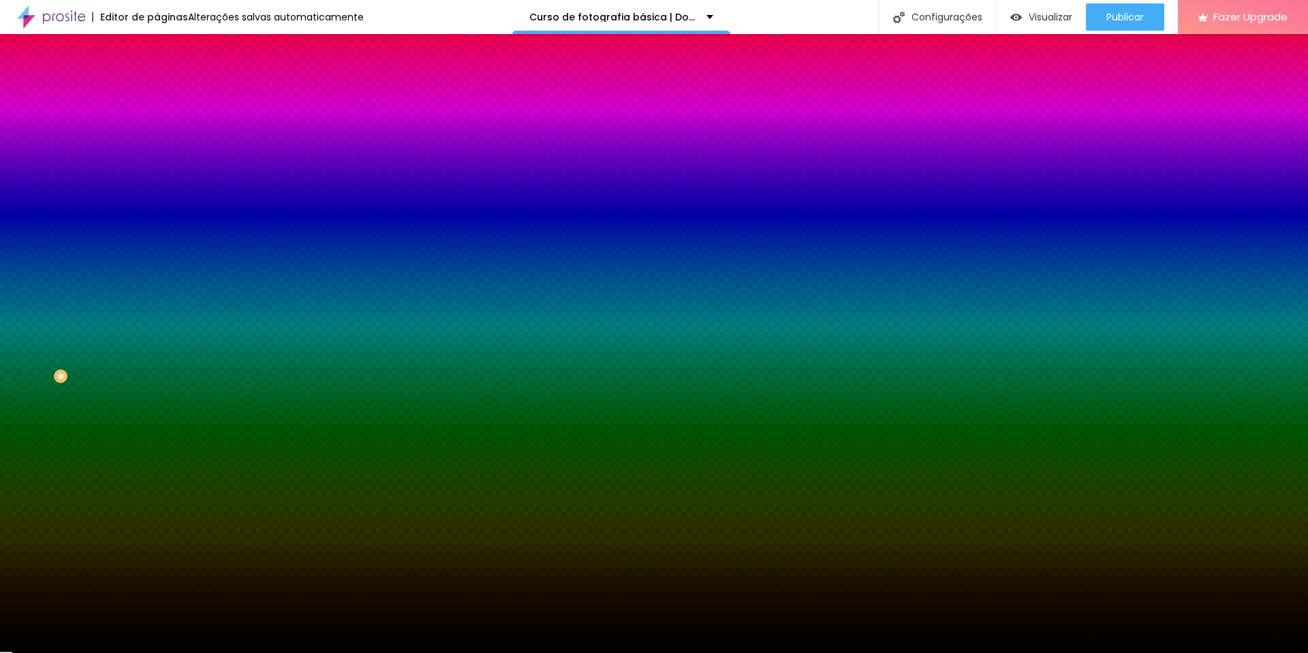
click at [169, 96] on span "Avançado" at bounding box center [191, 102] width 45 height 12
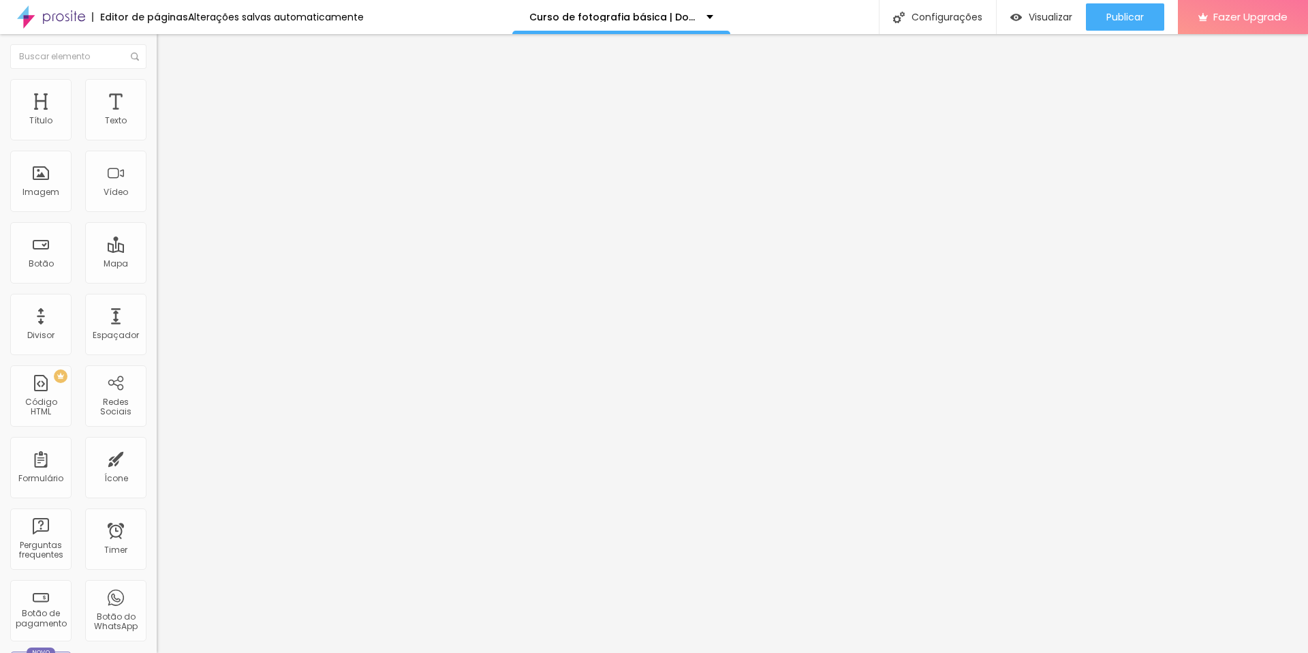
click at [157, 500] on input "https://go.hotmart.com/F44383622A" at bounding box center [238, 507] width 163 height 14
click at [157, 539] on input "https://go.hotmart.com/F44383622A" at bounding box center [238, 546] width 163 height 14
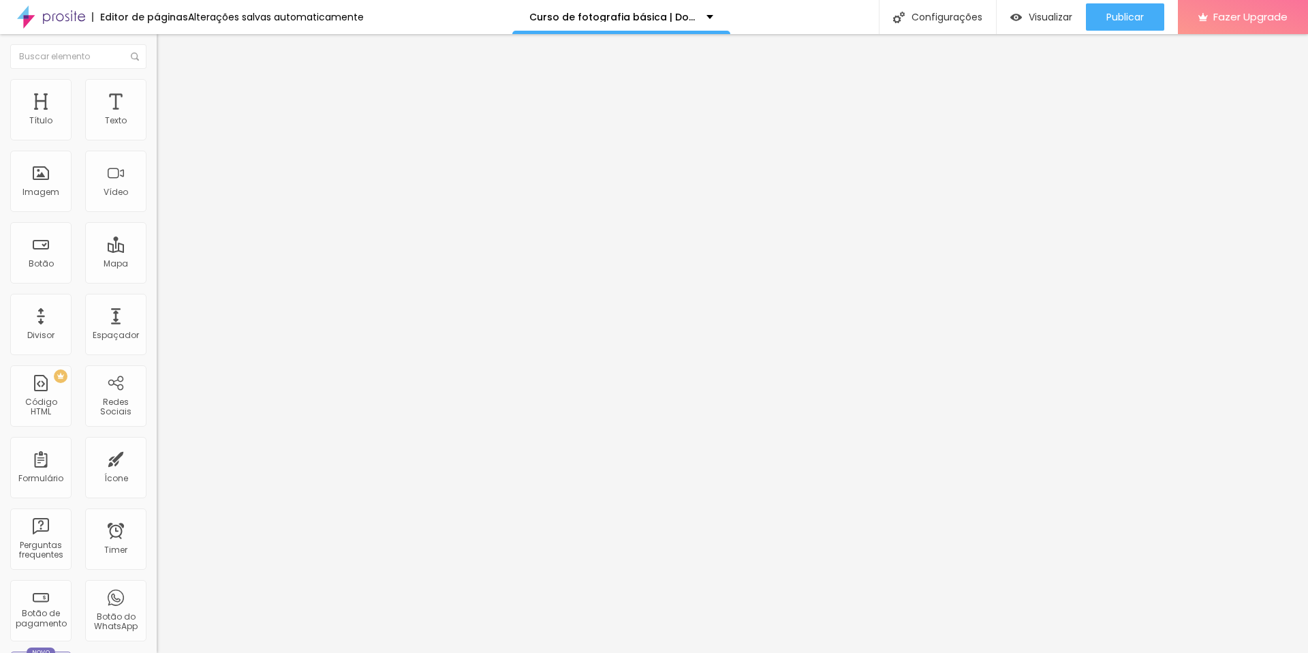
click at [157, 539] on input "https://go.hotmart.com/F44383622A" at bounding box center [238, 546] width 163 height 14
click at [1127, 12] on span "Publicar" at bounding box center [1124, 17] width 37 height 11
click at [157, 78] on li "Conteúdo" at bounding box center [235, 72] width 157 height 14
click at [157, 242] on div "Link" at bounding box center [235, 250] width 157 height 16
click at [157, 86] on li "Estilo" at bounding box center [235, 86] width 157 height 14
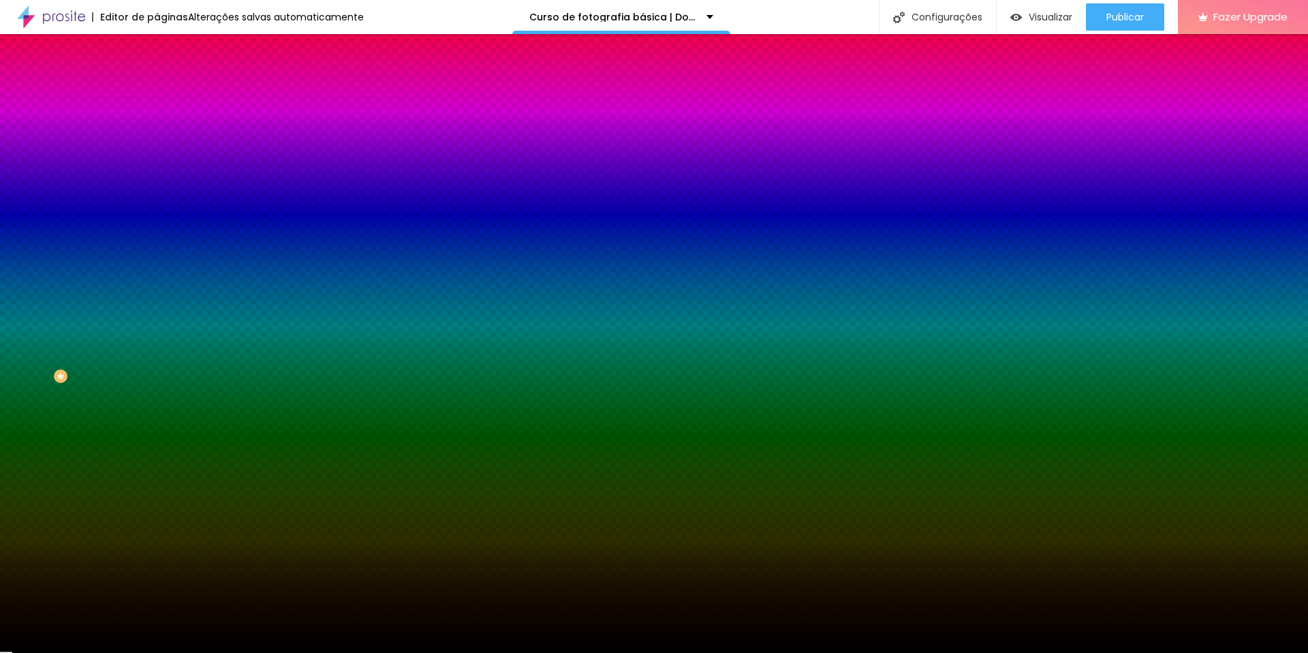
click at [157, 93] on li "Avançado" at bounding box center [235, 100] width 157 height 14
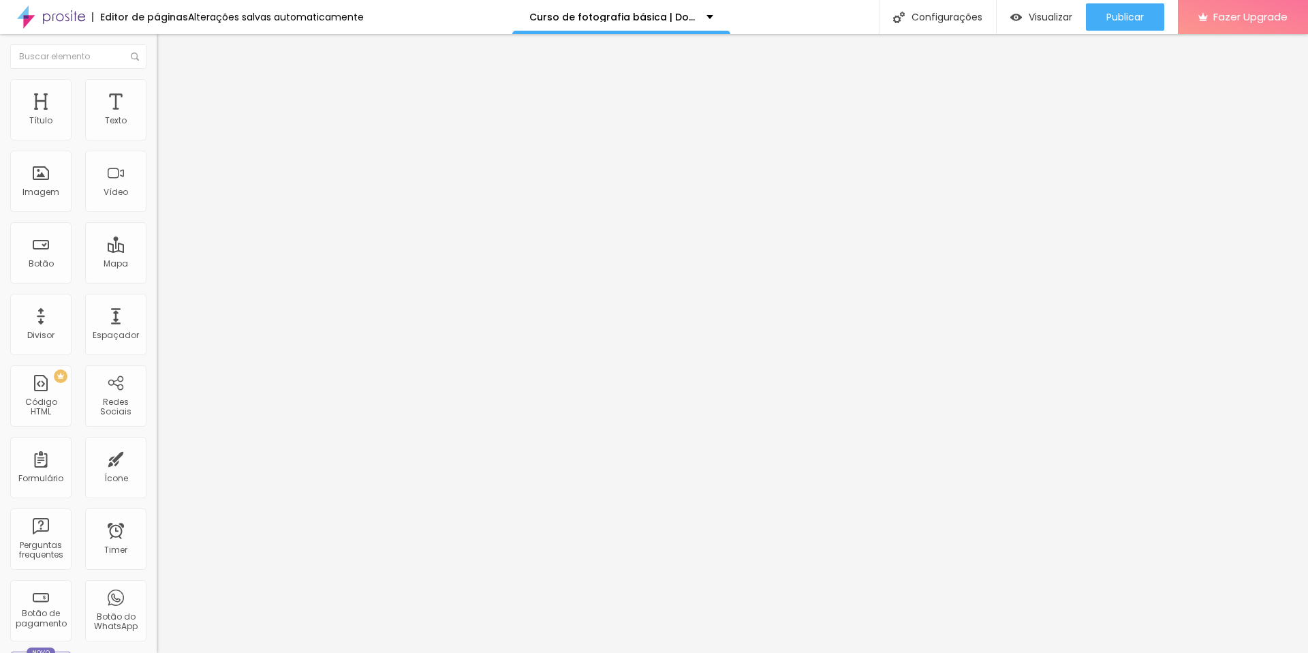
click at [167, 52] on img "button" at bounding box center [172, 49] width 11 height 11
drag, startPoint x: 65, startPoint y: 55, endPoint x: 67, endPoint y: 46, distance: 9.1
click at [65, 54] on input "text" at bounding box center [78, 56] width 136 height 25
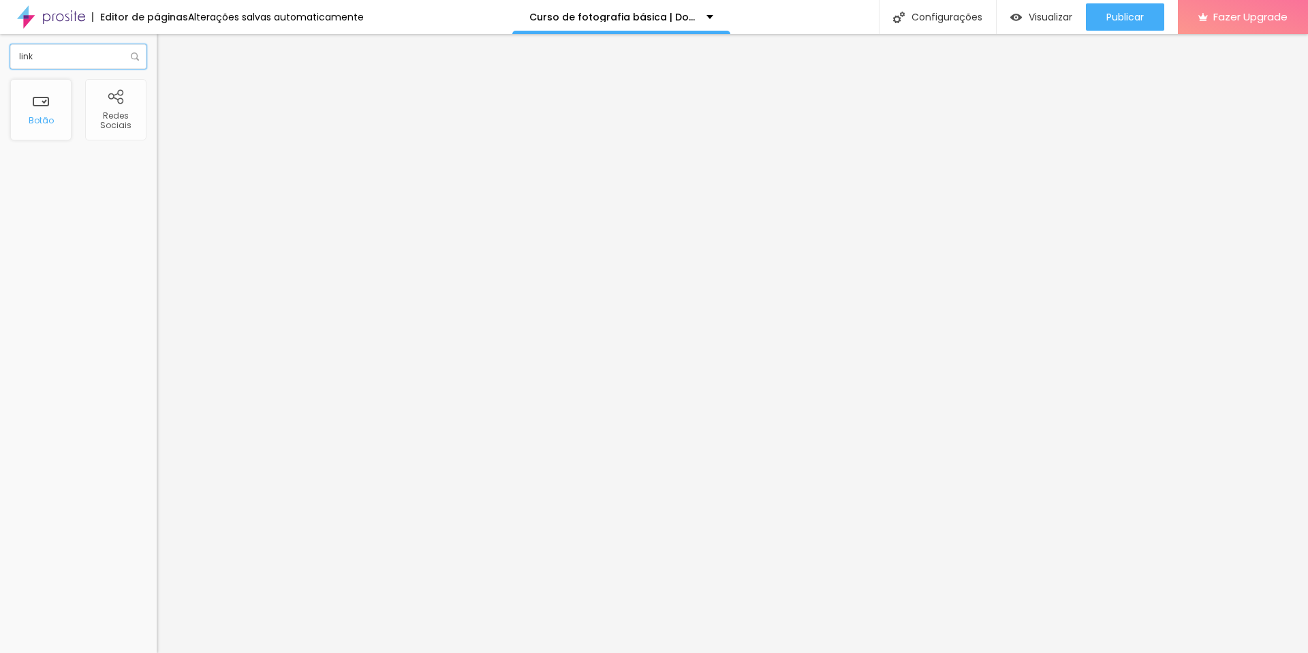
type input "link"
click at [49, 118] on div "Botão" at bounding box center [41, 121] width 25 height 10
click at [157, 87] on li "Estilo" at bounding box center [235, 86] width 157 height 14
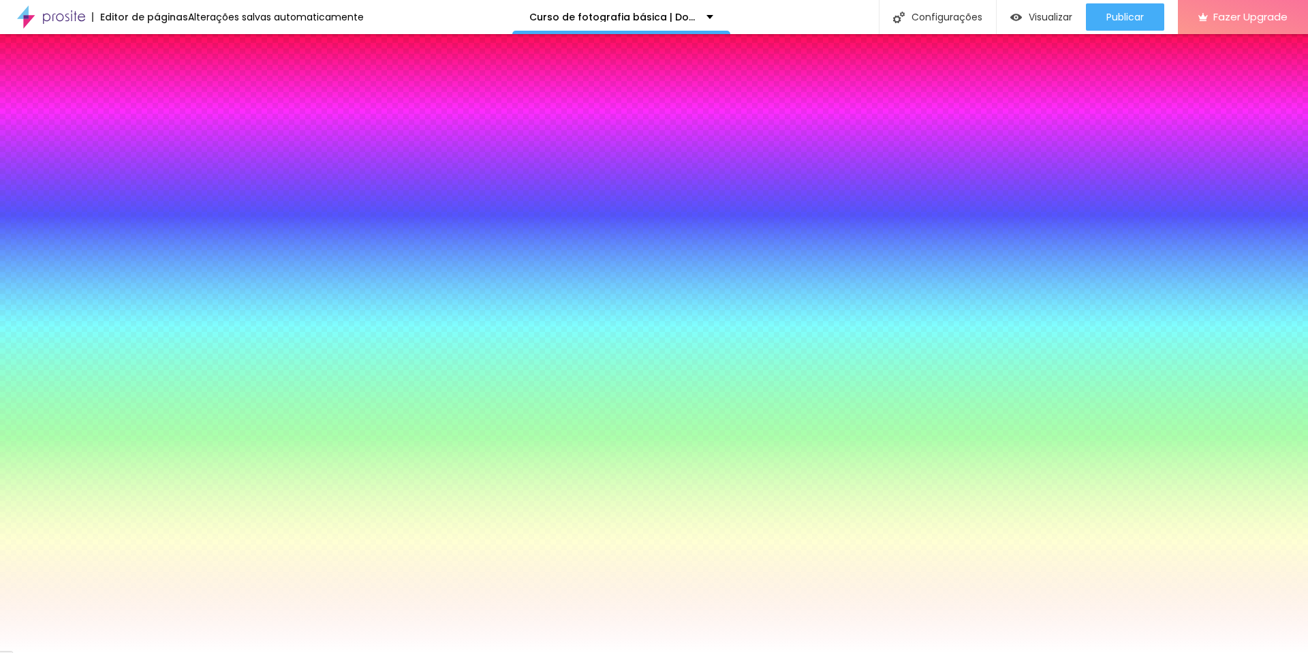
click at [157, 93] on img at bounding box center [163, 99] width 12 height 12
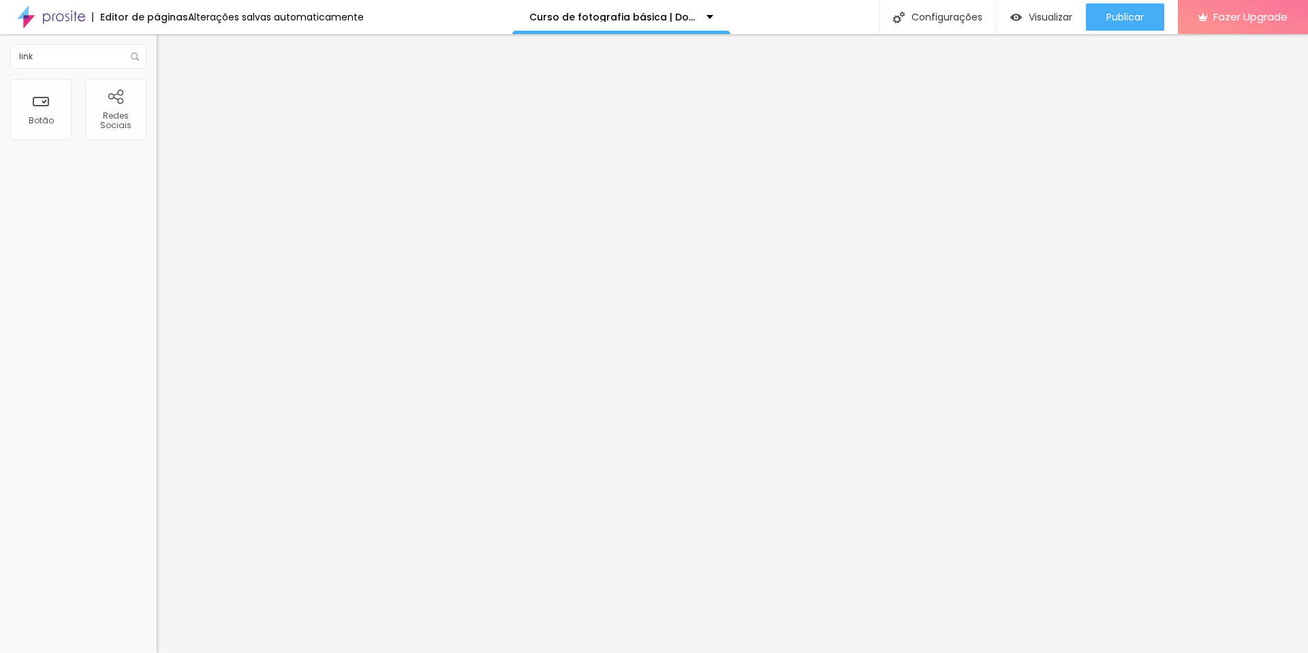
click at [157, 500] on input "text" at bounding box center [238, 507] width 163 height 14
type input "https://go.hotmart.com/F44383622A"
click at [1121, 18] on span "Publicar" at bounding box center [1124, 17] width 37 height 11
click at [1054, 22] on span "Visualizar" at bounding box center [1038, 17] width 44 height 11
click at [157, 500] on input "https://go.hotmart.com/F44383622A" at bounding box center [238, 507] width 163 height 14
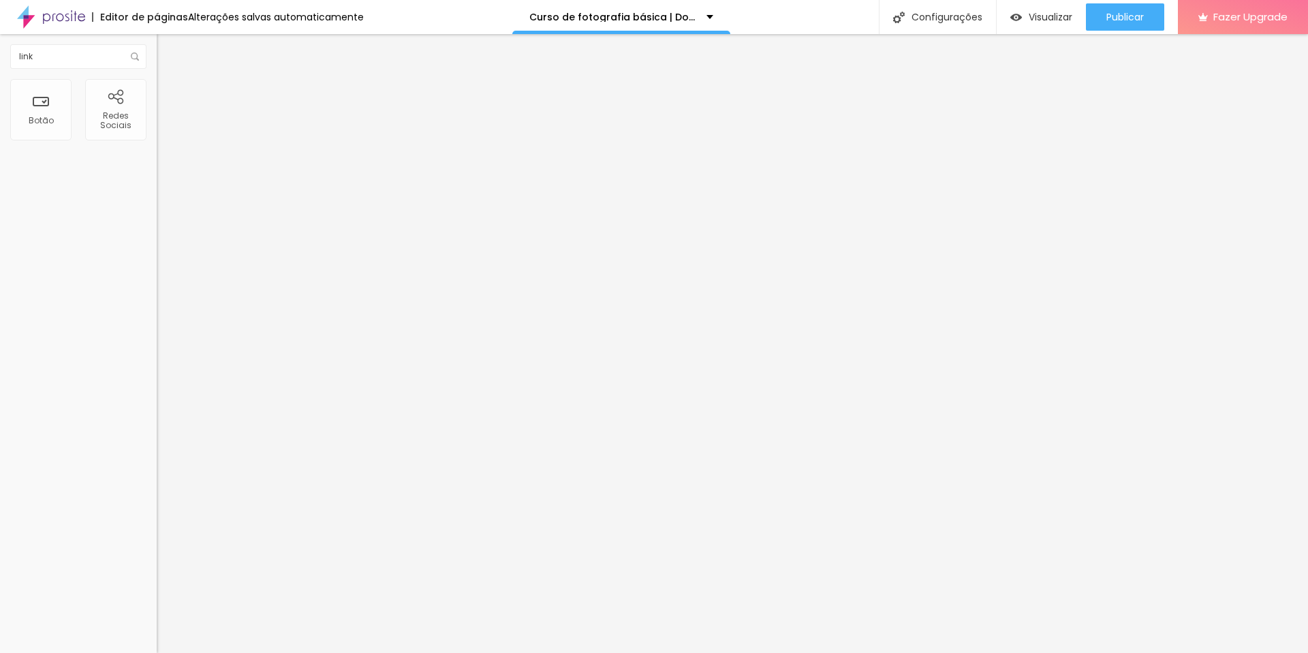
click at [157, 500] on input "https://go.hotmart.com/F44383622A" at bounding box center [238, 507] width 163 height 14
click at [169, 80] on span "Conteúdo" at bounding box center [190, 75] width 42 height 12
click at [157, 128] on input "Click me" at bounding box center [238, 121] width 163 height 14
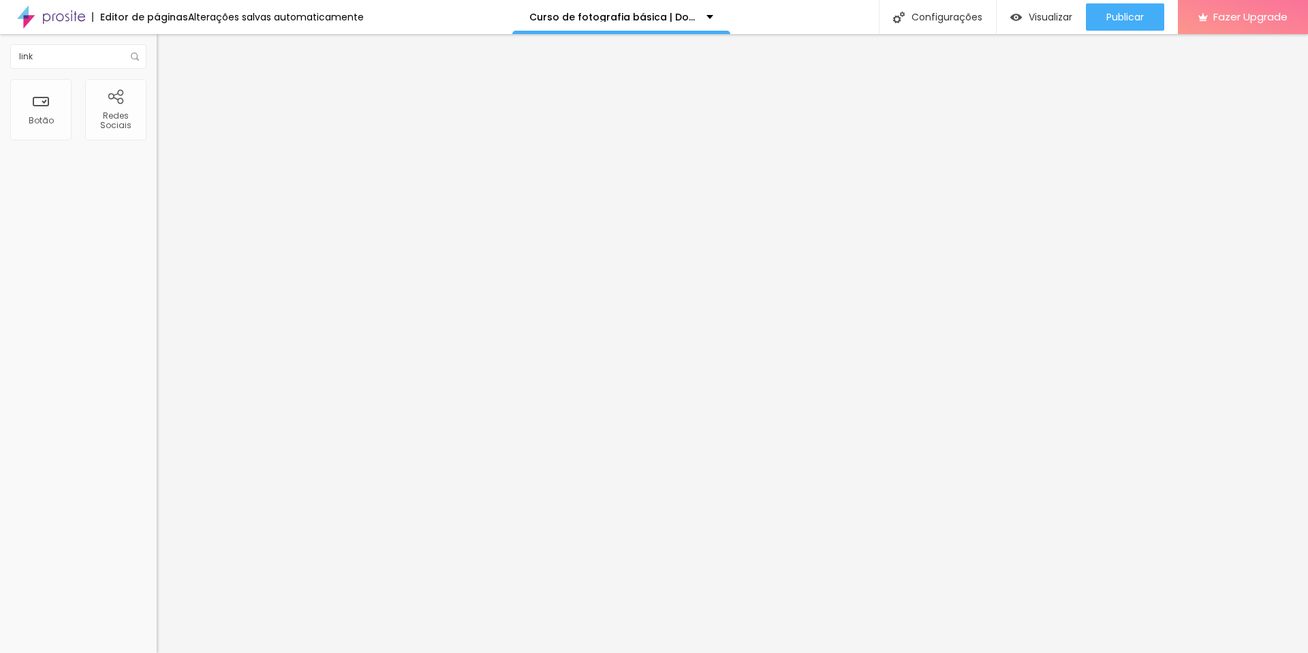
click at [157, 128] on input "Click me" at bounding box center [238, 121] width 163 height 14
click at [157, 281] on input "https://" at bounding box center [238, 274] width 163 height 14
type input "https://go.hotmart.com/F44383622A"
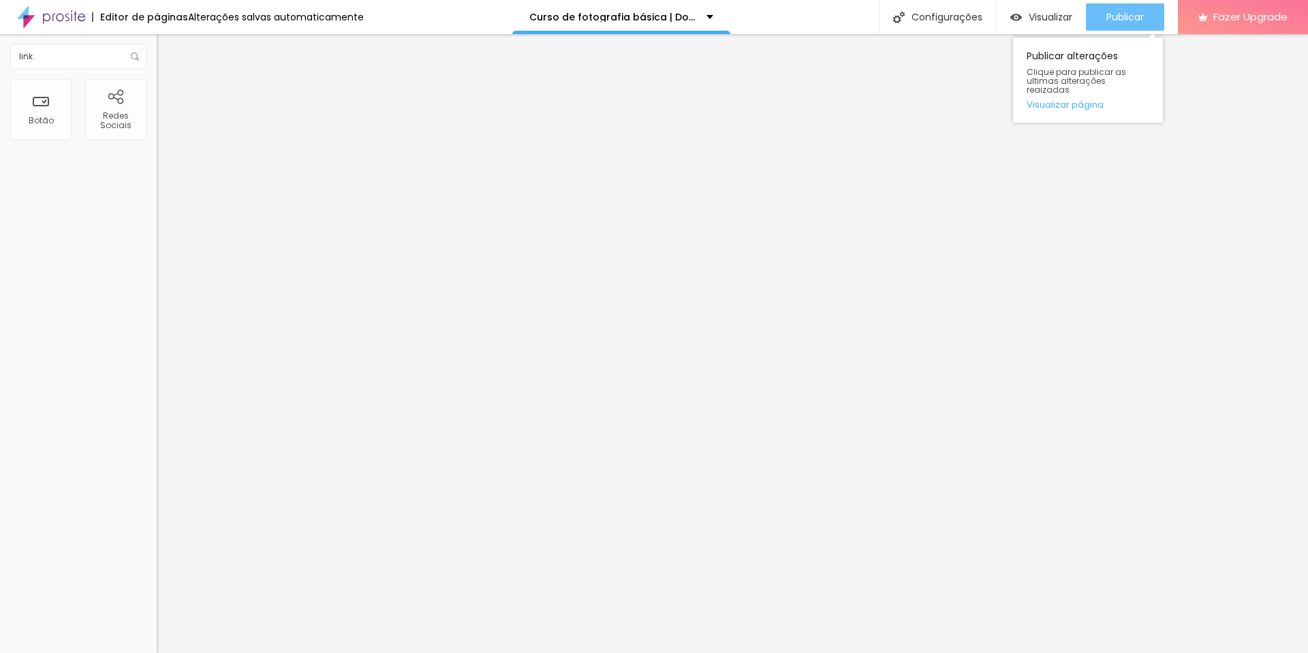
click at [1131, 9] on div "Publicar" at bounding box center [1124, 16] width 37 height 27
click at [1064, 19] on span "Visualizar" at bounding box center [1051, 17] width 44 height 11
click at [61, 10] on img at bounding box center [51, 17] width 68 height 34
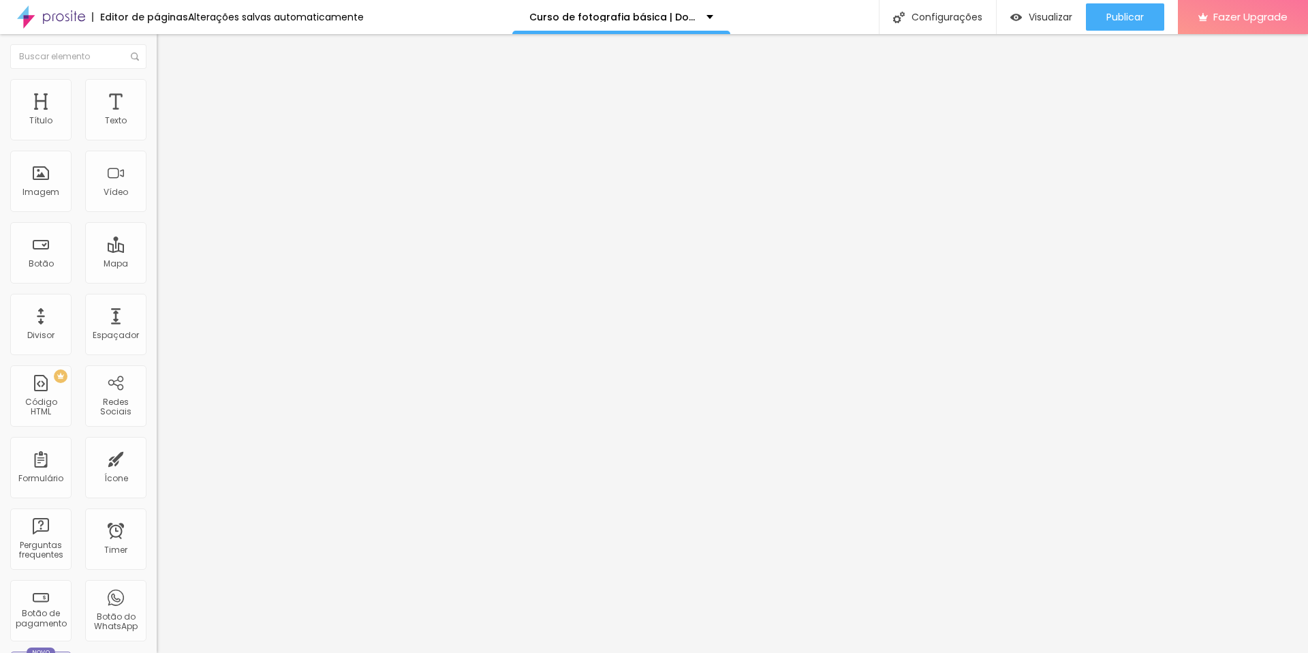
click at [157, 279] on input "https:/go.hotmart.com/F44383622A" at bounding box center [238, 274] width 163 height 14
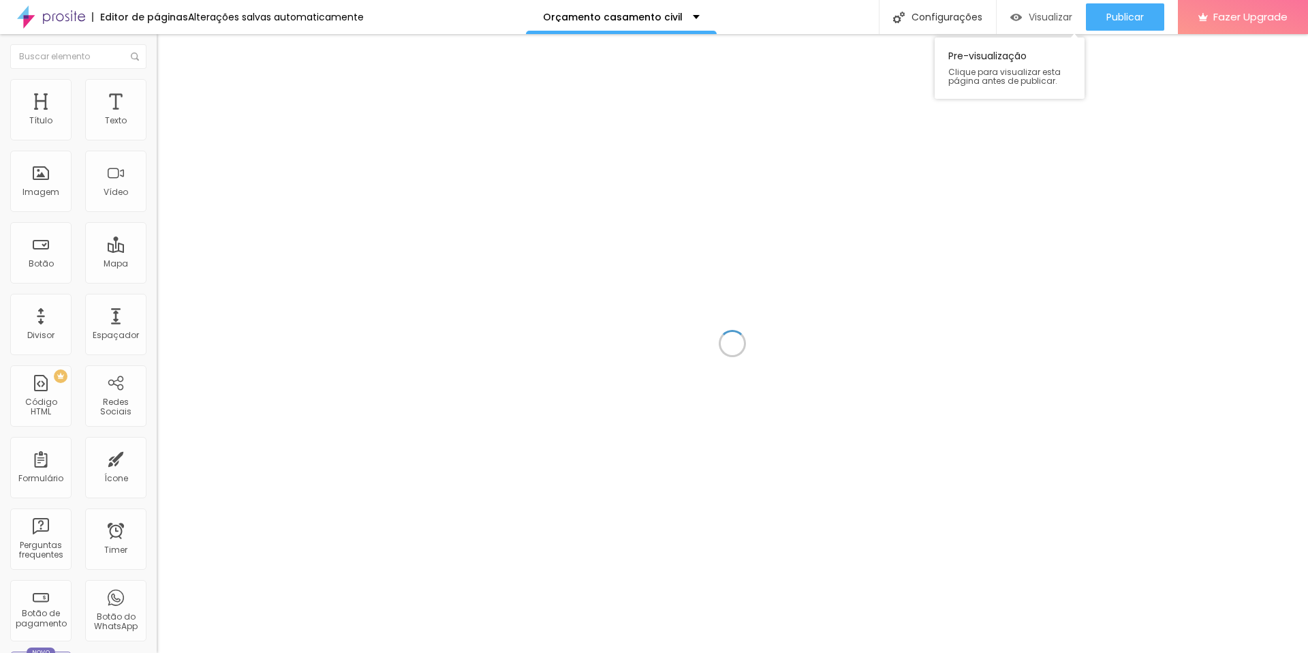
click at [1032, 20] on span "Visualizar" at bounding box center [1051, 17] width 44 height 11
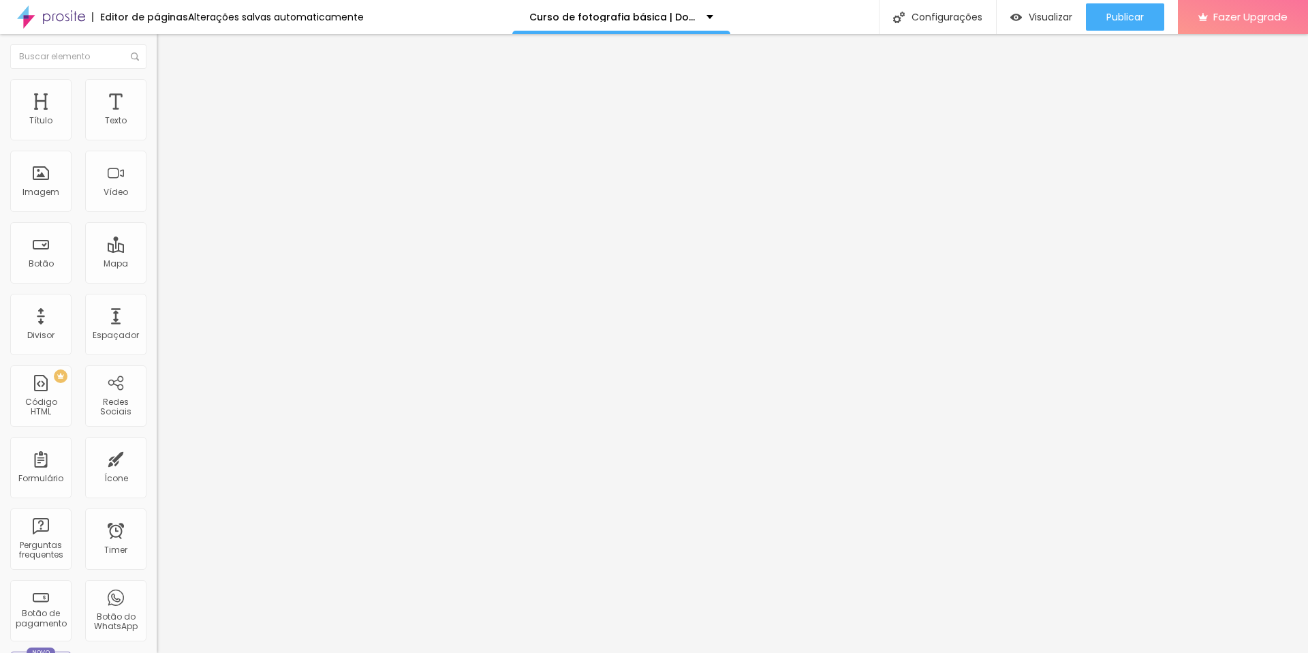
click at [157, 277] on input "https://" at bounding box center [238, 274] width 163 height 14
click at [157, 281] on input "https://" at bounding box center [238, 274] width 163 height 14
drag, startPoint x: 87, startPoint y: 282, endPoint x: 28, endPoint y: 282, distance: 59.3
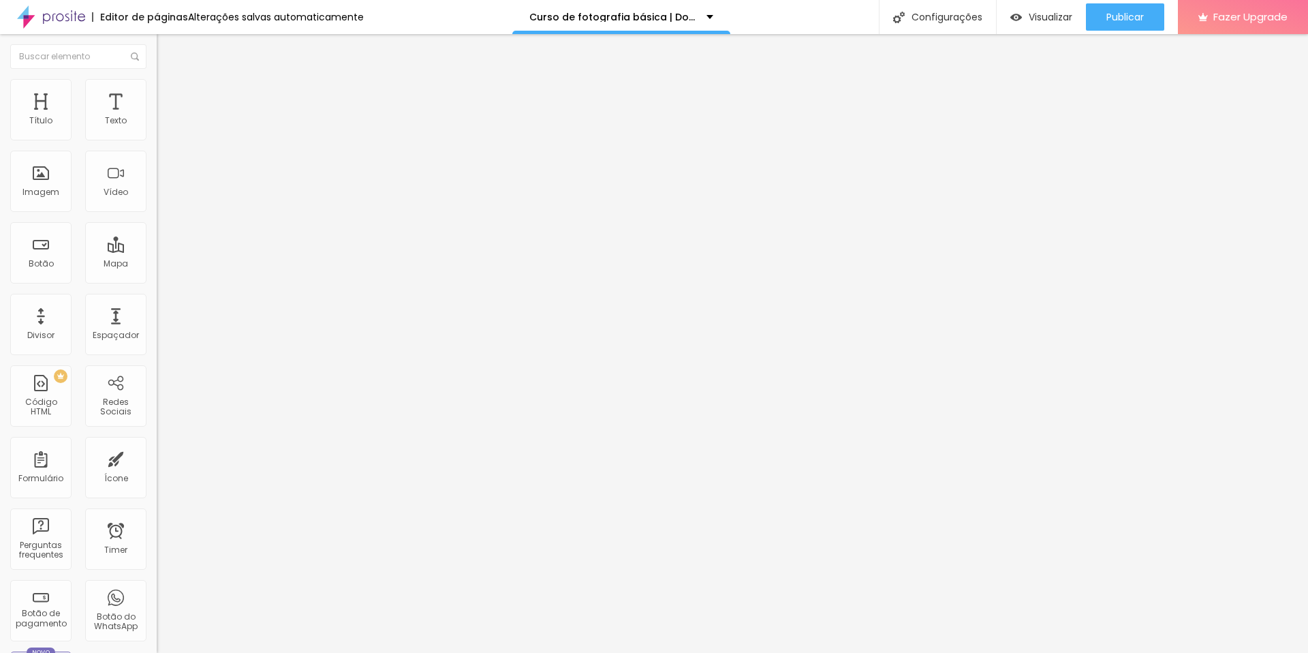
click at [157, 281] on input "https://" at bounding box center [238, 274] width 163 height 14
type input "h"
paste input "https://hotmart.com/pt-br/marketplace/produtos/fotografiabasica/F44383622A"
type input "https://hotmart.com/pt-br/marketplace/produtos/fotografiabasica/F44383622A"
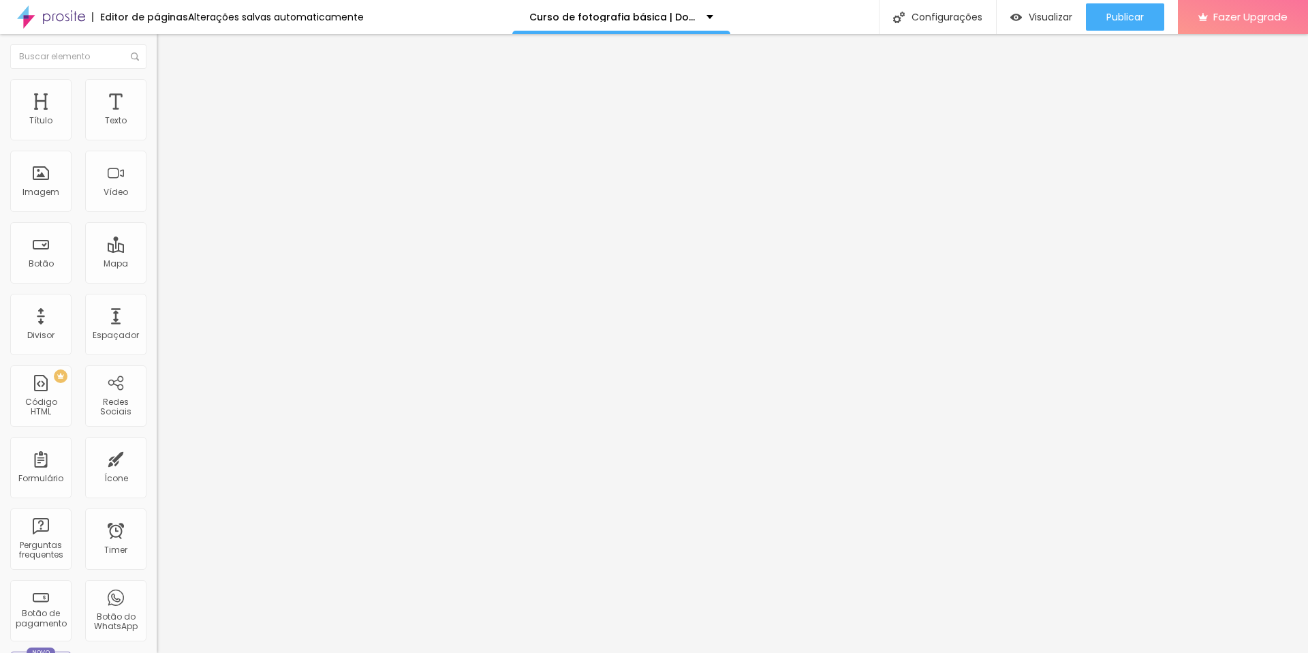
scroll to position [0, 0]
click at [157, 281] on input "text" at bounding box center [238, 274] width 163 height 14
paste input "https://hotmart.com/pt-br/marketplace/produtos/fotografiabasica/F44383622A"
type input "https://hotmart.com/pt-br/marketplace/produtos/fotografiabasica/F44383622A"
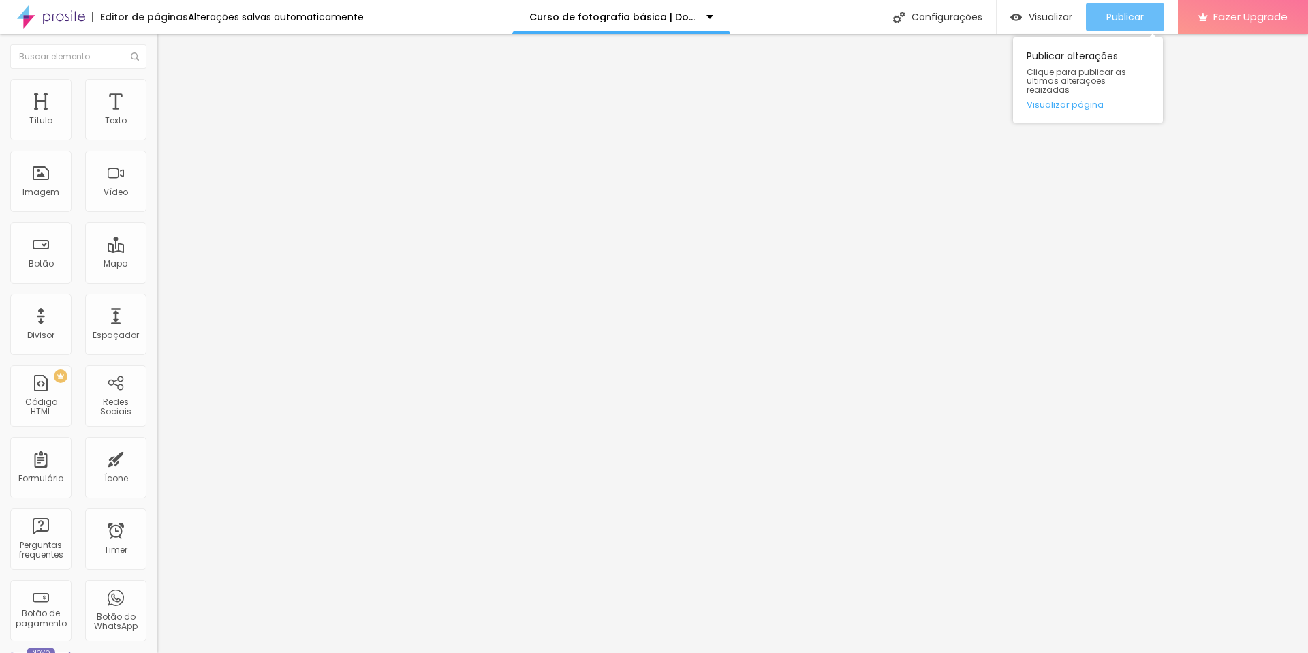
scroll to position [0, 0]
click at [1139, 16] on span "Publicar" at bounding box center [1124, 17] width 37 height 11
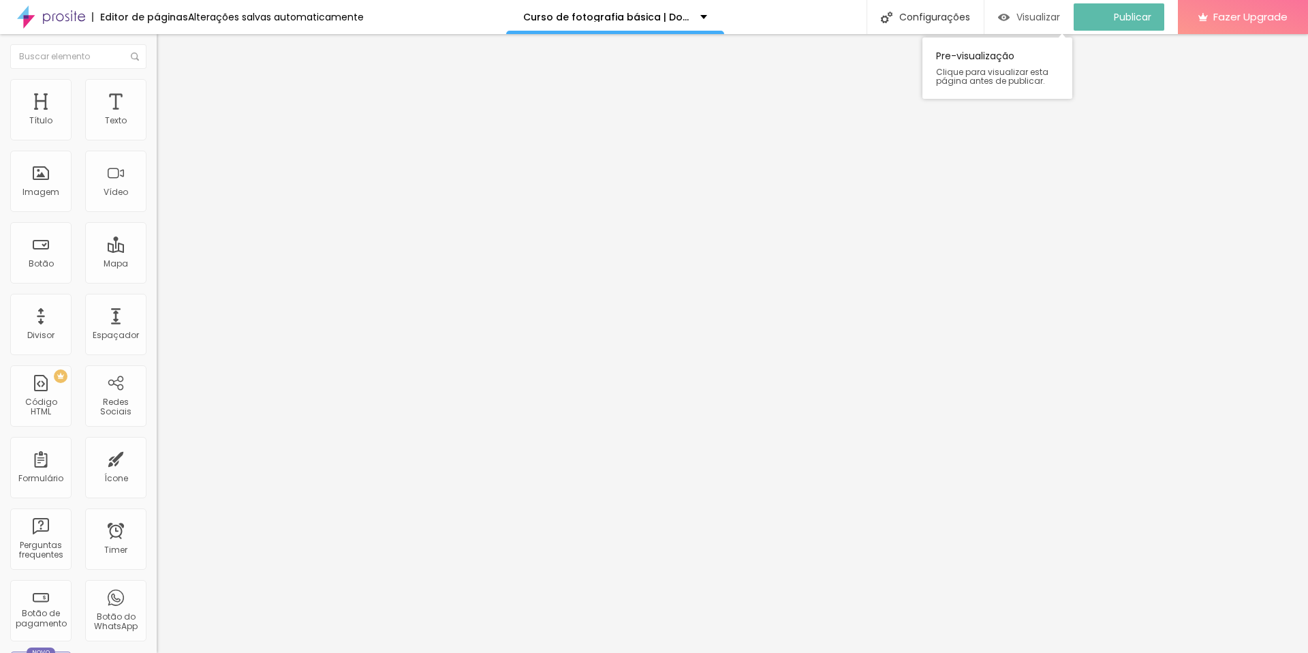
click at [1035, 14] on span "Visualizar" at bounding box center [1038, 17] width 44 height 11
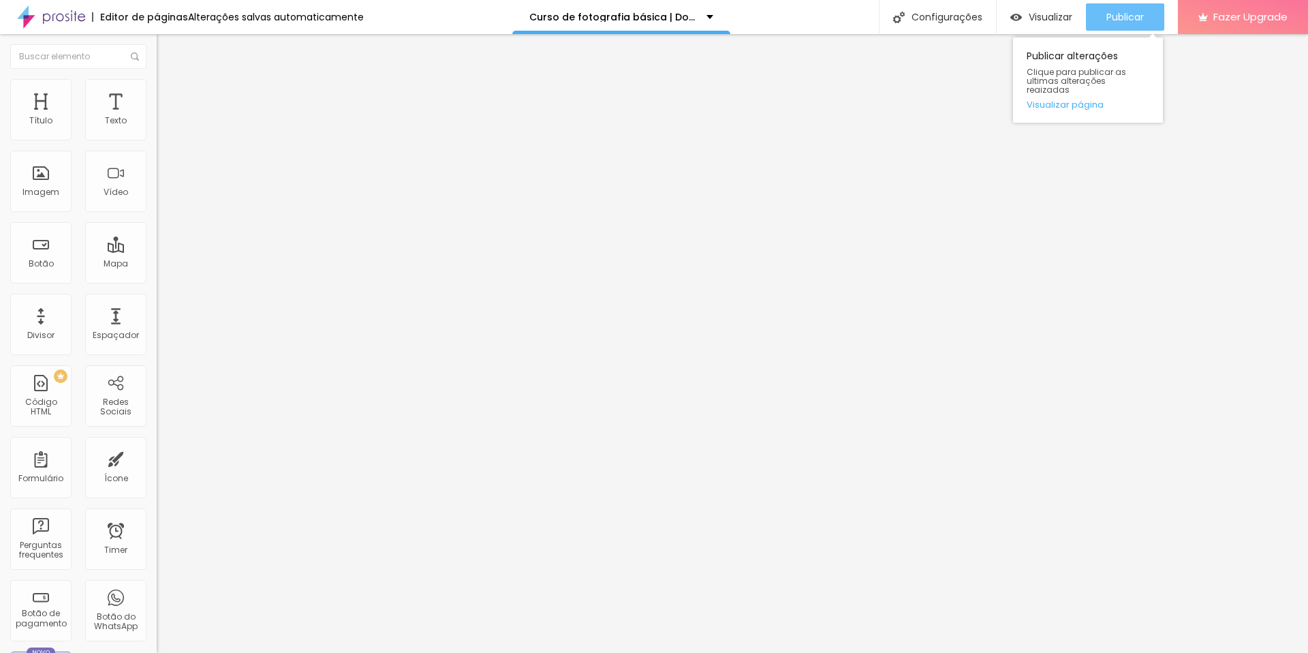
click at [1133, 16] on span "Publicar" at bounding box center [1124, 17] width 37 height 11
click at [1135, 18] on span "Publicar" at bounding box center [1124, 17] width 37 height 11
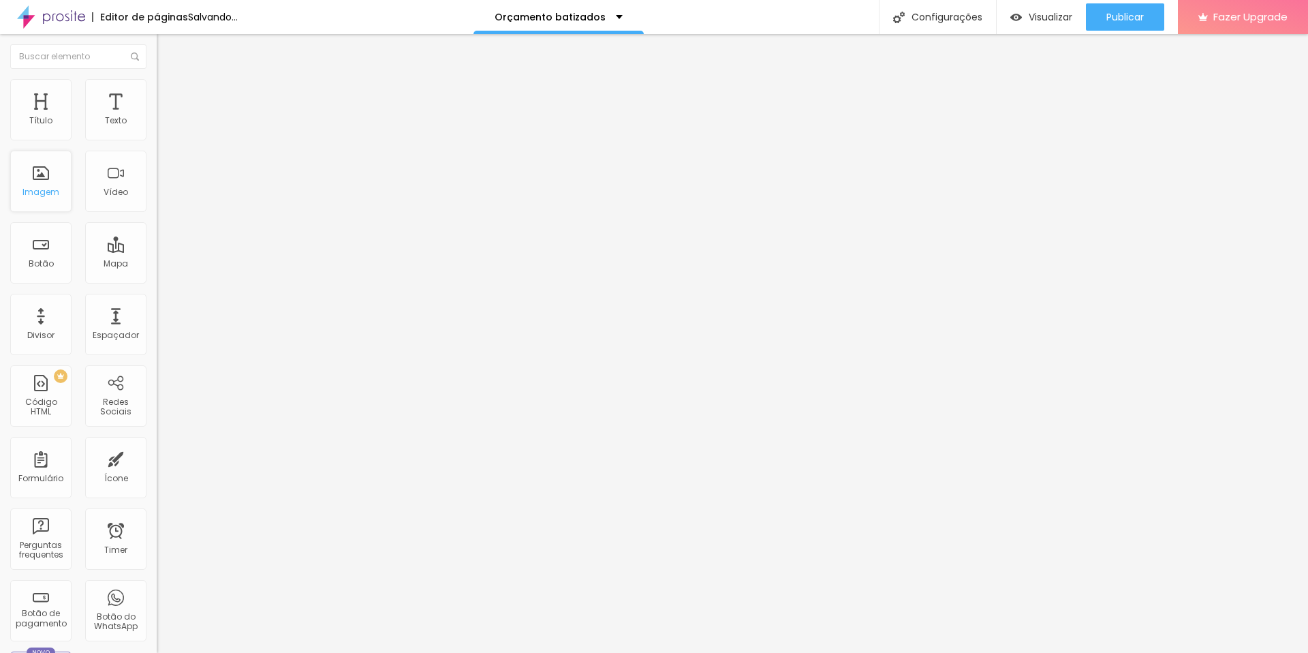
click at [60, 189] on div "Imagem" at bounding box center [40, 181] width 61 height 61
click at [52, 189] on div "Imagem" at bounding box center [40, 192] width 37 height 10
click at [31, 184] on div "Imagem" at bounding box center [40, 181] width 61 height 61
click at [169, 94] on span "Estilo" at bounding box center [179, 88] width 21 height 12
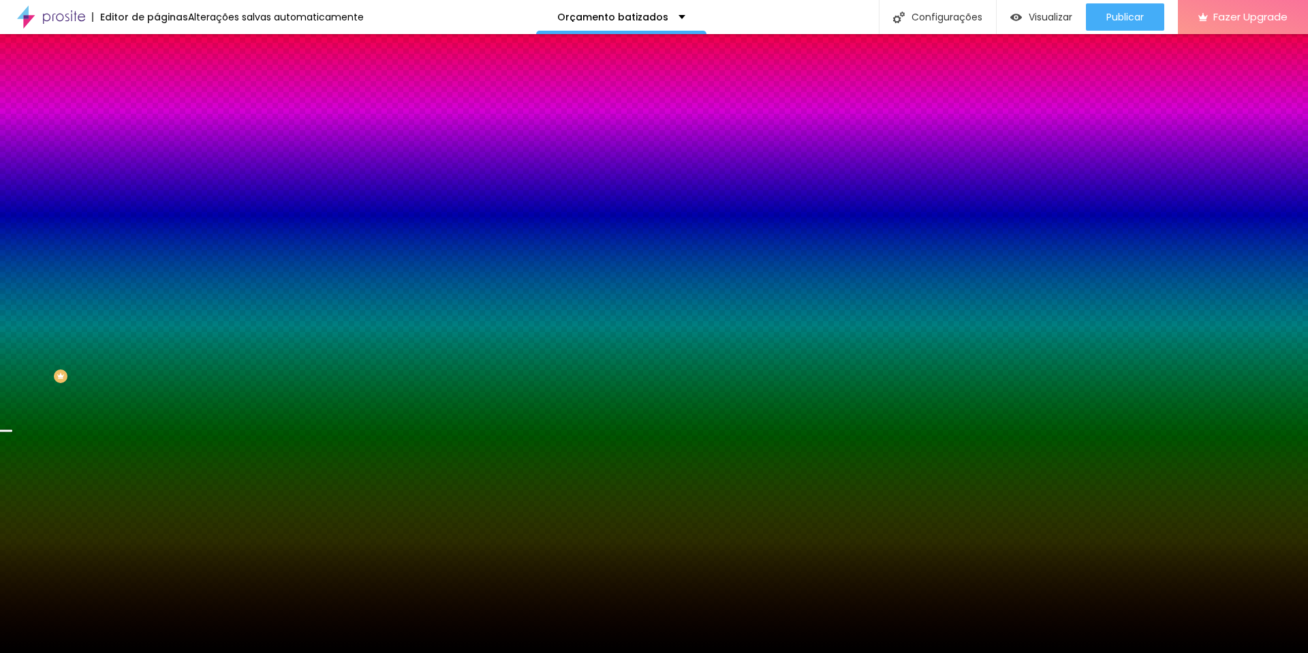
click at [157, 125] on span "Trocar imagem" at bounding box center [194, 120] width 74 height 12
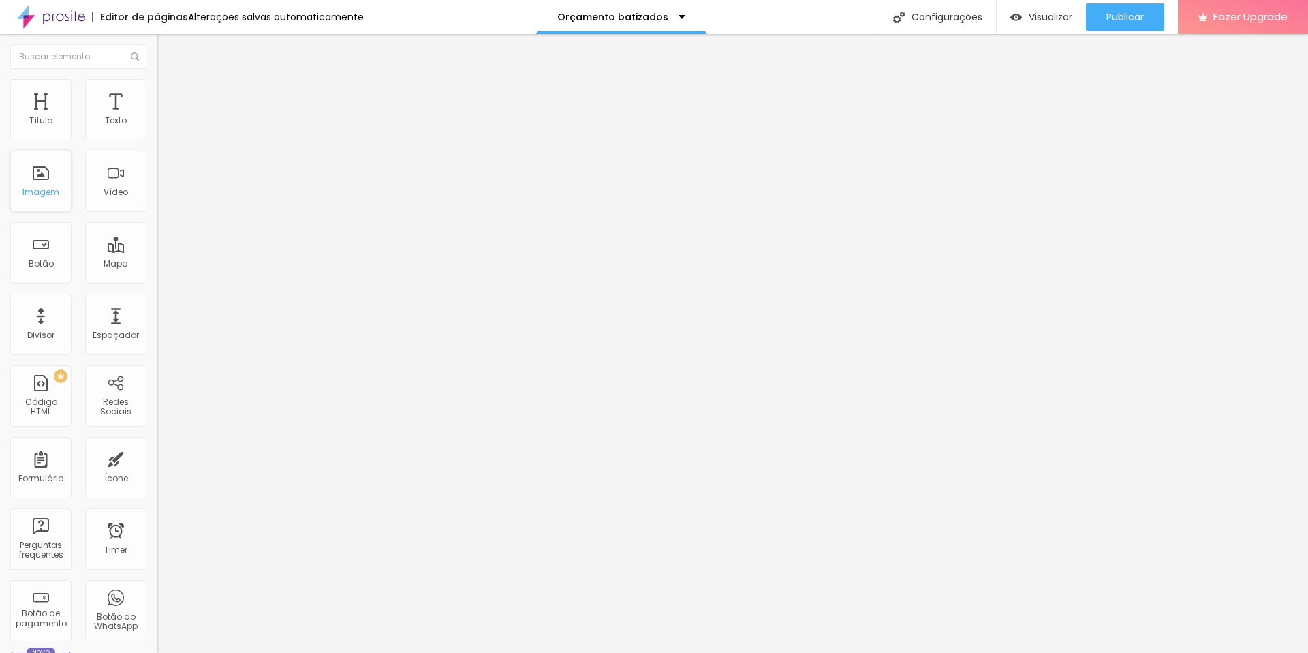
click at [40, 178] on div "Imagem" at bounding box center [40, 181] width 61 height 61
click at [157, 117] on span "Trocar imagem" at bounding box center [194, 112] width 74 height 12
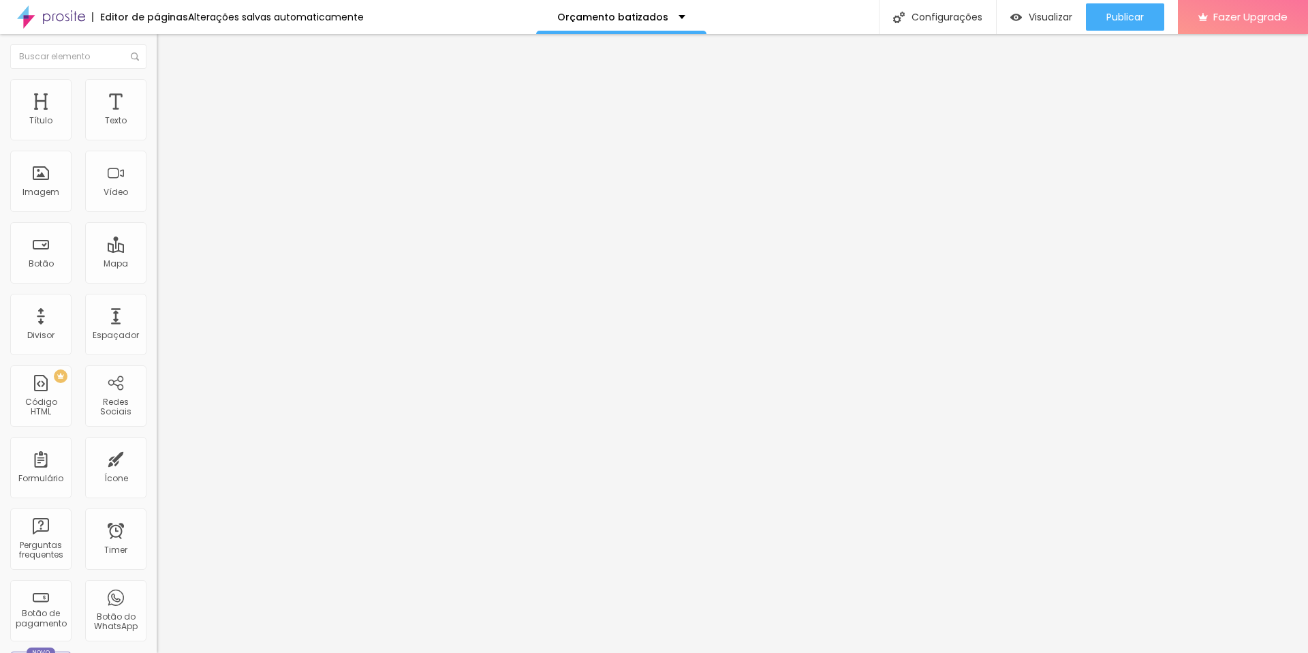
click at [157, 117] on span "Trocar imagem" at bounding box center [194, 112] width 74 height 12
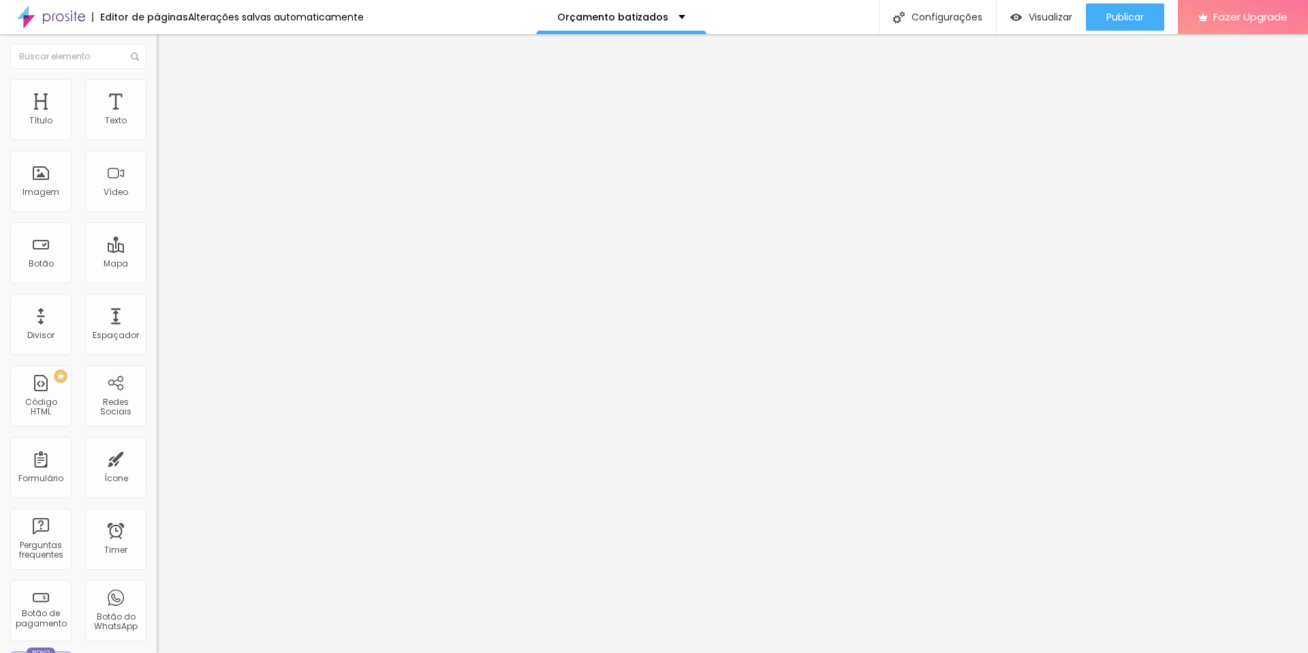
click at [1129, 24] on div "Publicar" at bounding box center [1124, 16] width 37 height 27
click at [1129, 14] on span "Publicar" at bounding box center [1124, 17] width 37 height 11
click at [157, 117] on span "Trocar imagem" at bounding box center [194, 112] width 74 height 12
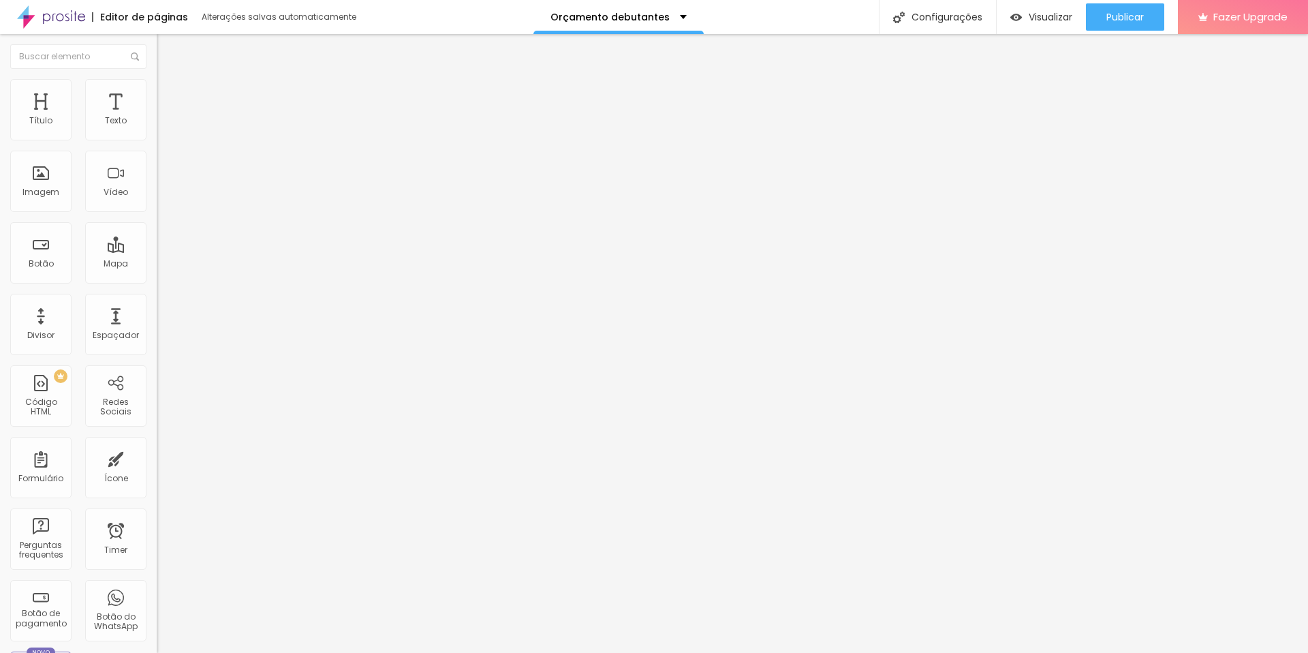
click at [157, 117] on span "Trocar imagem" at bounding box center [194, 112] width 74 height 12
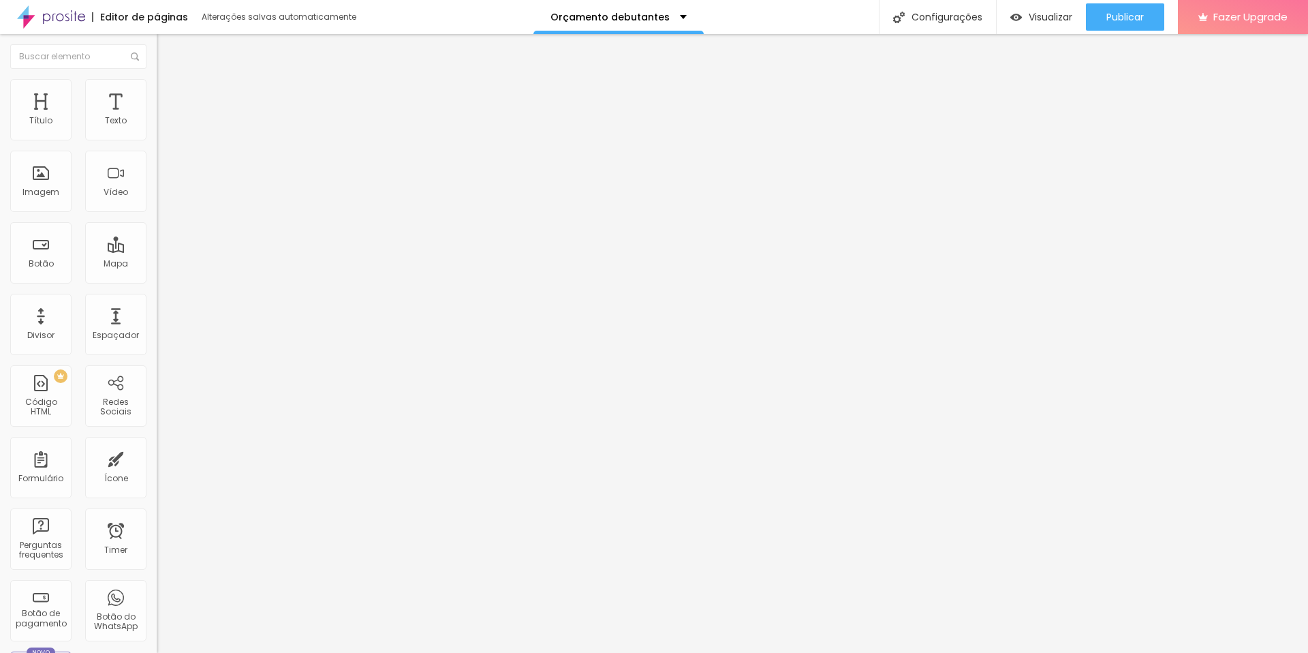
click at [157, 87] on img at bounding box center [163, 85] width 12 height 12
click at [169, 96] on span "Avançado" at bounding box center [191, 102] width 45 height 12
click at [169, 80] on span "Conteúdo" at bounding box center [190, 75] width 42 height 12
click at [157, 117] on span "Trocar imagem" at bounding box center [194, 112] width 74 height 12
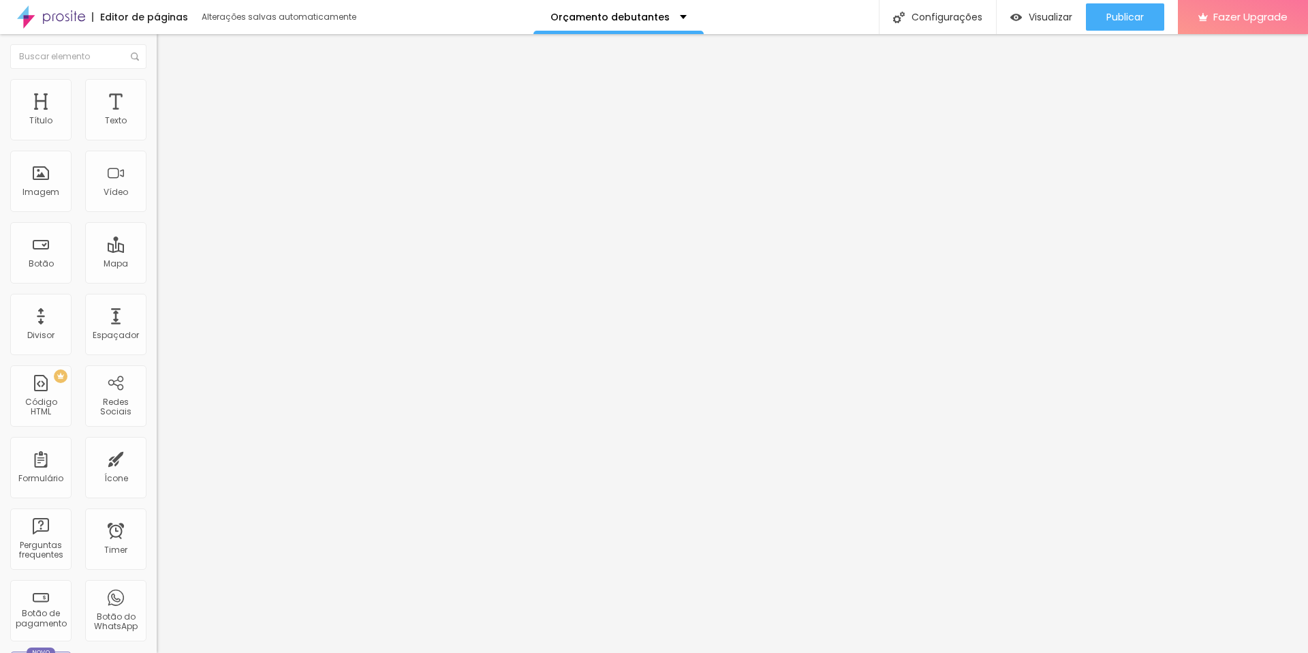
drag, startPoint x: 1135, startPoint y: 601, endPoint x: 1121, endPoint y: 601, distance: 13.6
click at [169, 94] on span "Estilo" at bounding box center [179, 88] width 21 height 12
type input "95"
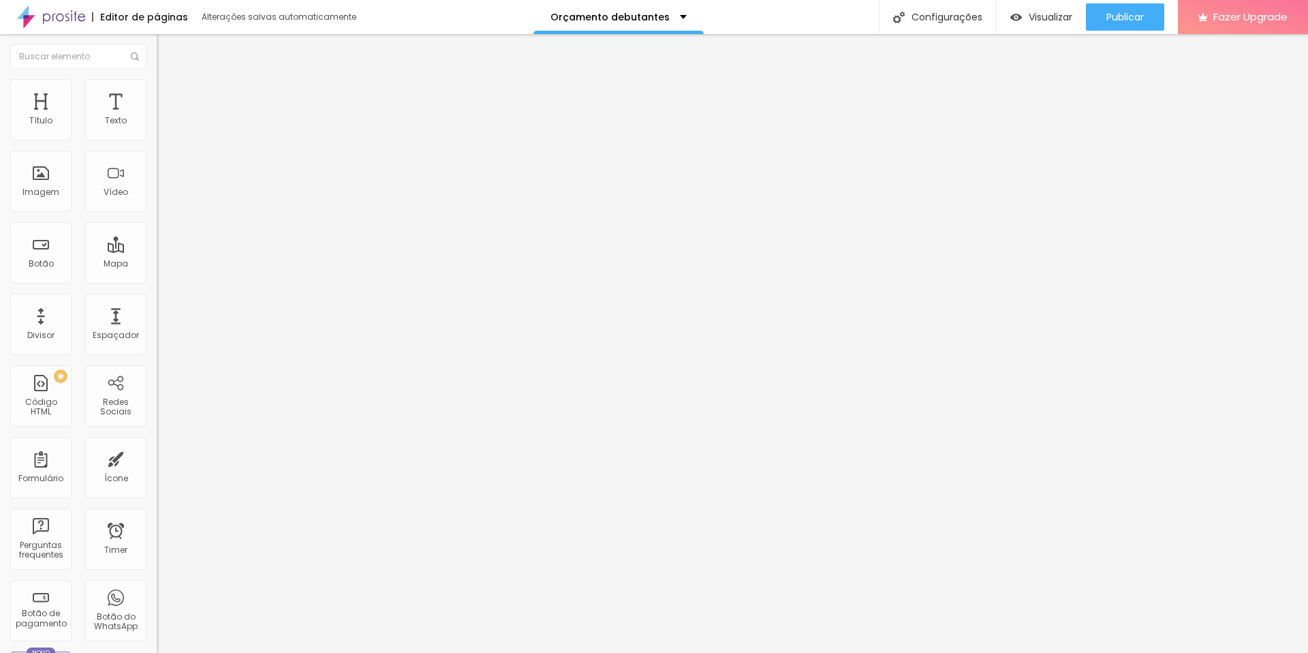
type input "95"
type input "100"
click at [157, 140] on input "range" at bounding box center [201, 134] width 88 height 11
click at [169, 96] on span "Avançado" at bounding box center [191, 102] width 45 height 12
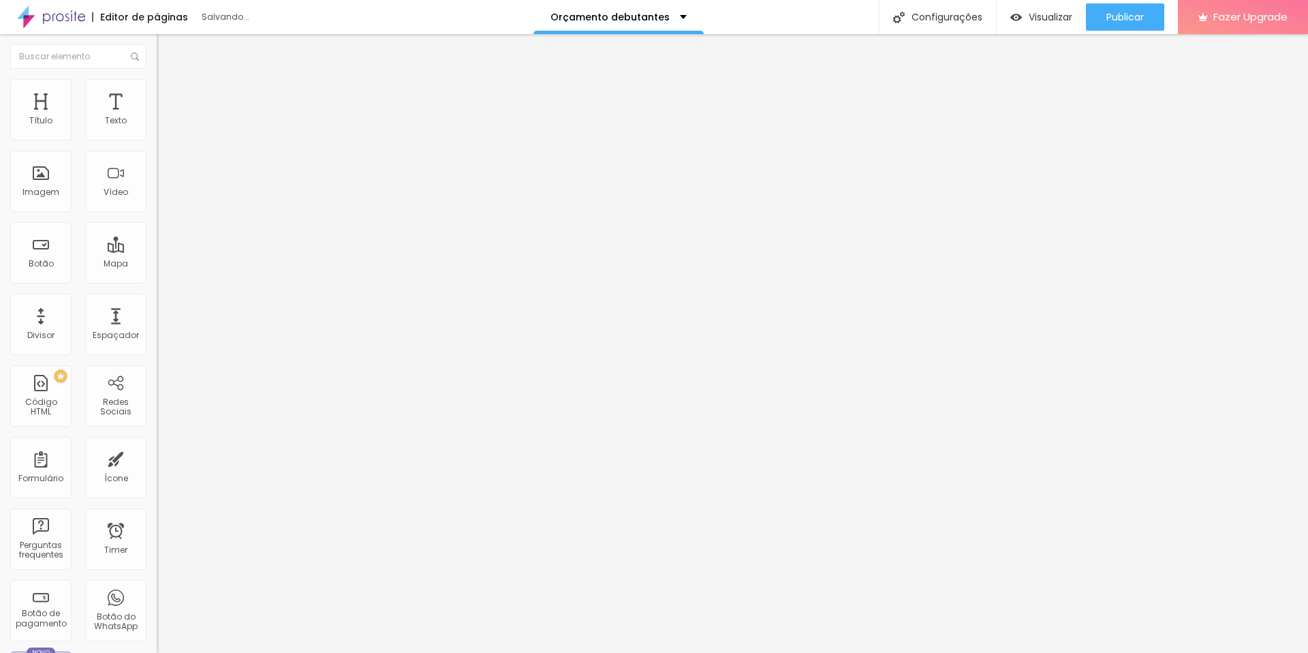
click at [157, 117] on span "Trocar imagem" at bounding box center [194, 112] width 74 height 12
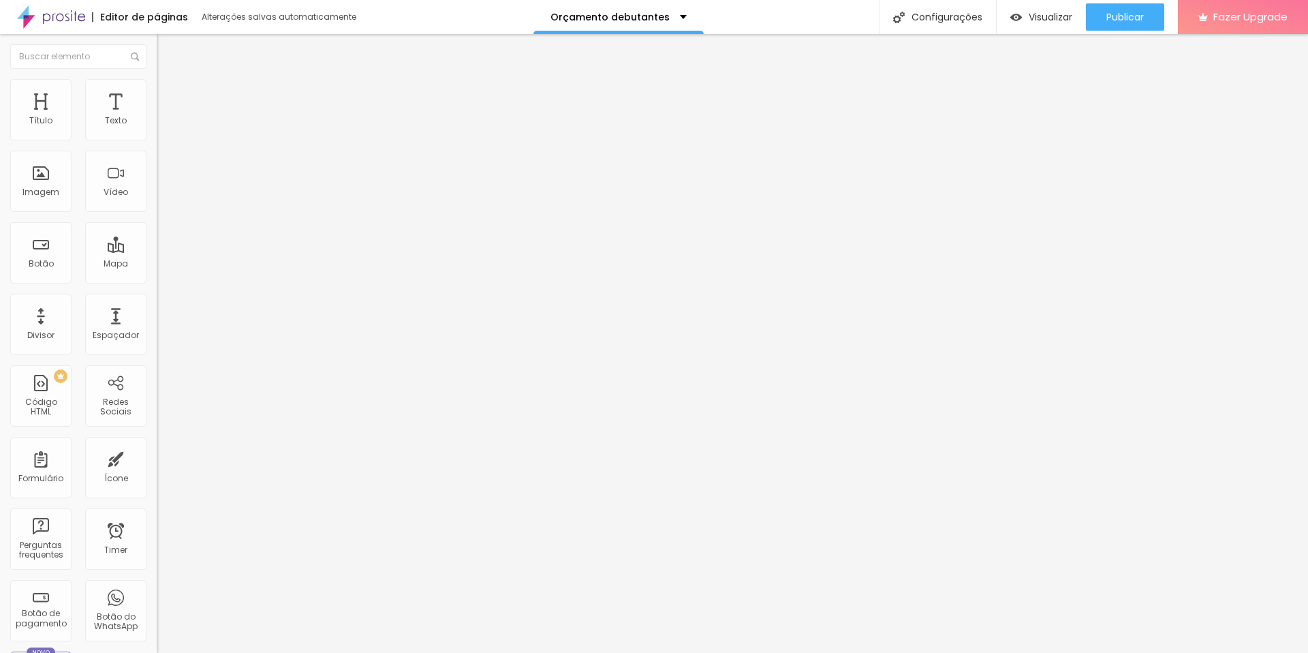
click at [157, 117] on span "Trocar imagem" at bounding box center [194, 112] width 74 height 12
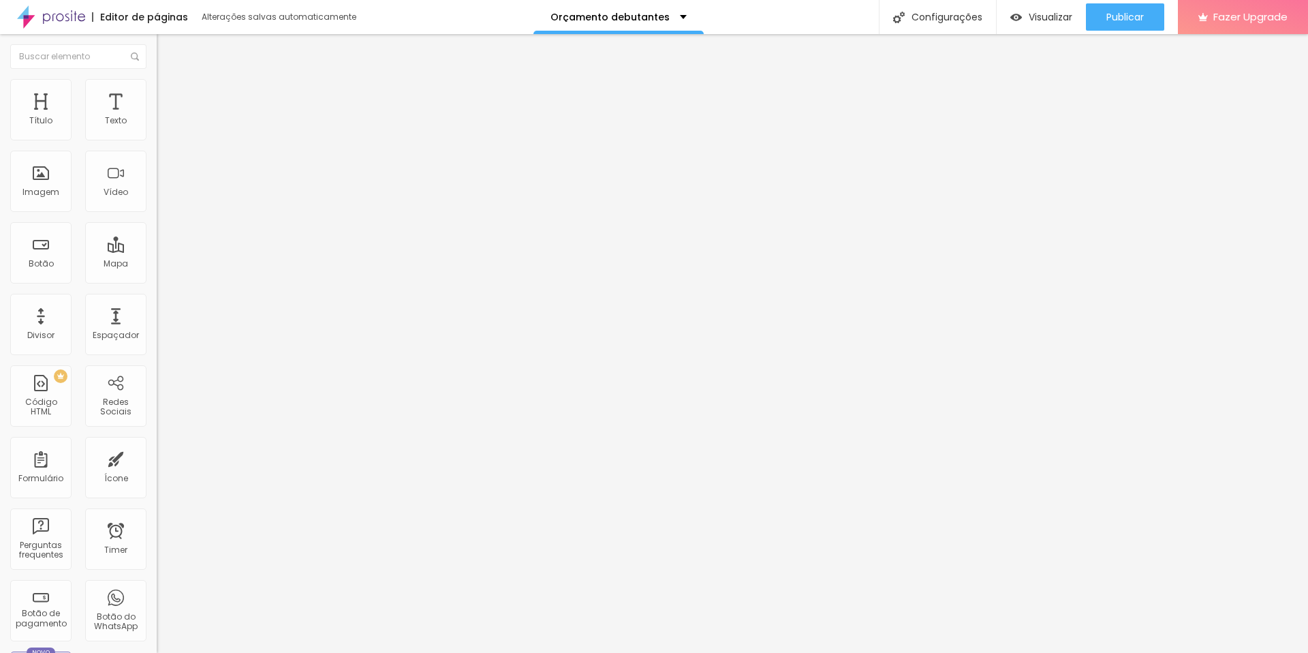
click at [157, 117] on span "Trocar imagem" at bounding box center [194, 112] width 74 height 12
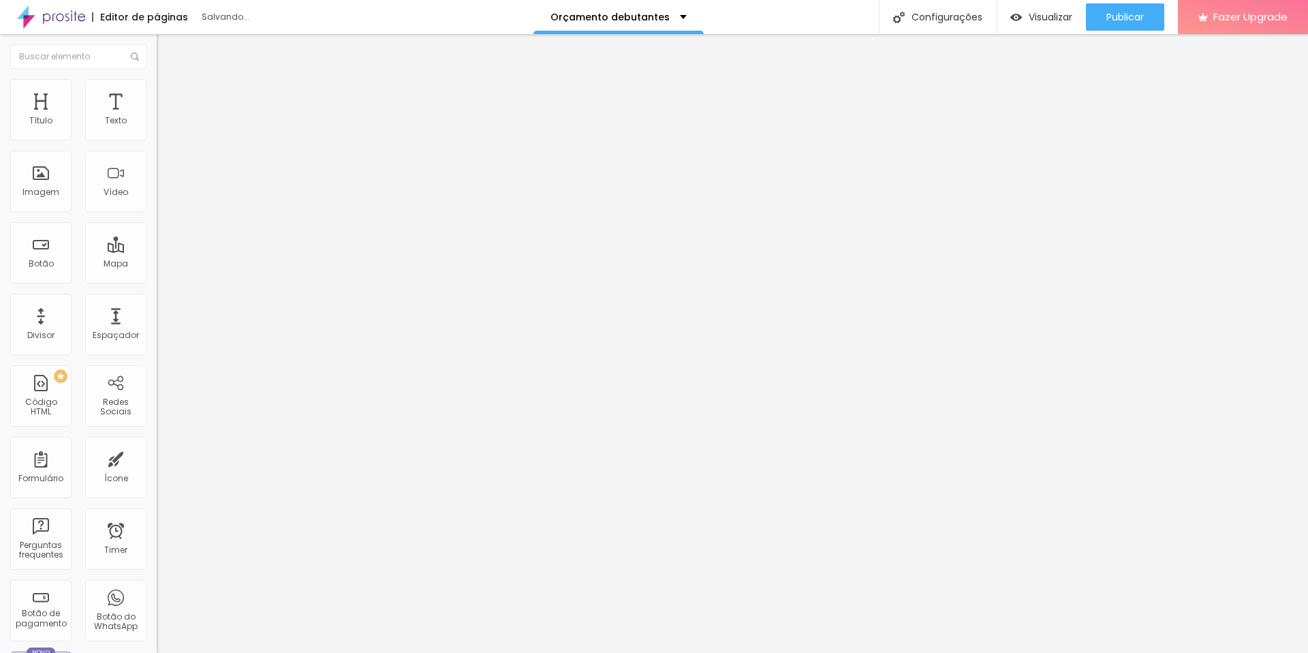
click at [157, 117] on span "Trocar imagem" at bounding box center [194, 112] width 74 height 12
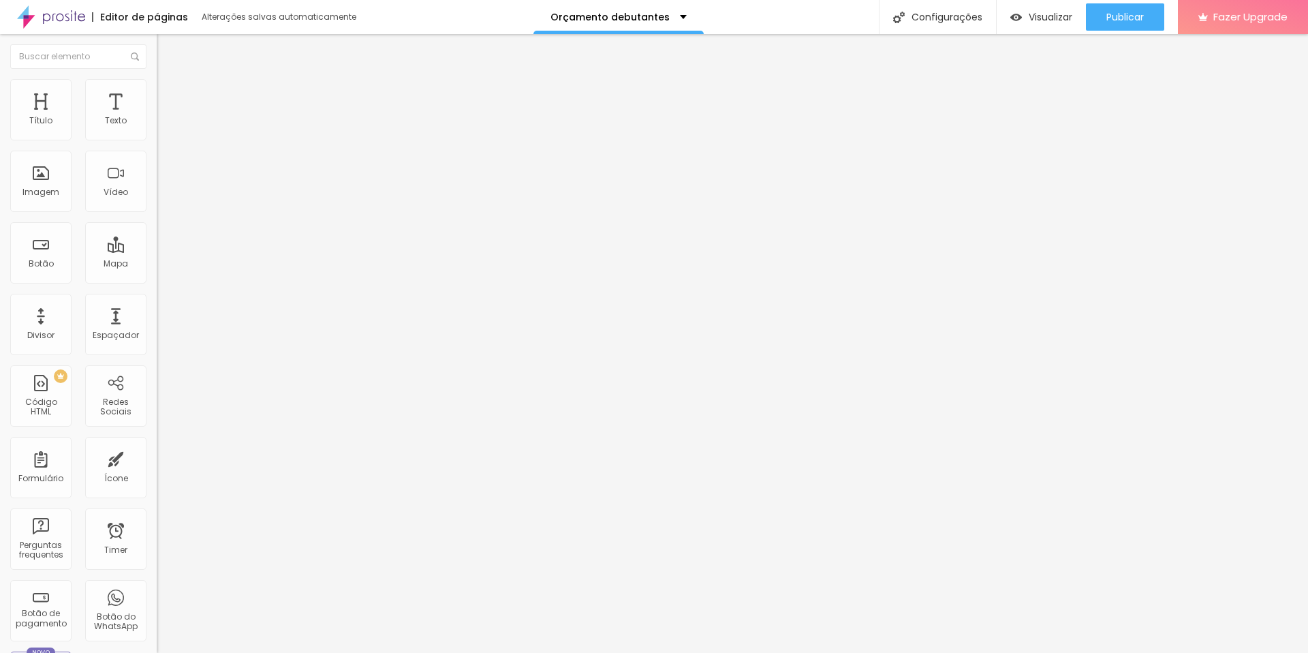
drag, startPoint x: 99, startPoint y: 93, endPoint x: 86, endPoint y: 95, distance: 13.7
click at [157, 93] on ul "Conteúdo Estilo Avançado" at bounding box center [235, 85] width 157 height 41
click at [169, 94] on span "Estilo" at bounding box center [179, 88] width 21 height 12
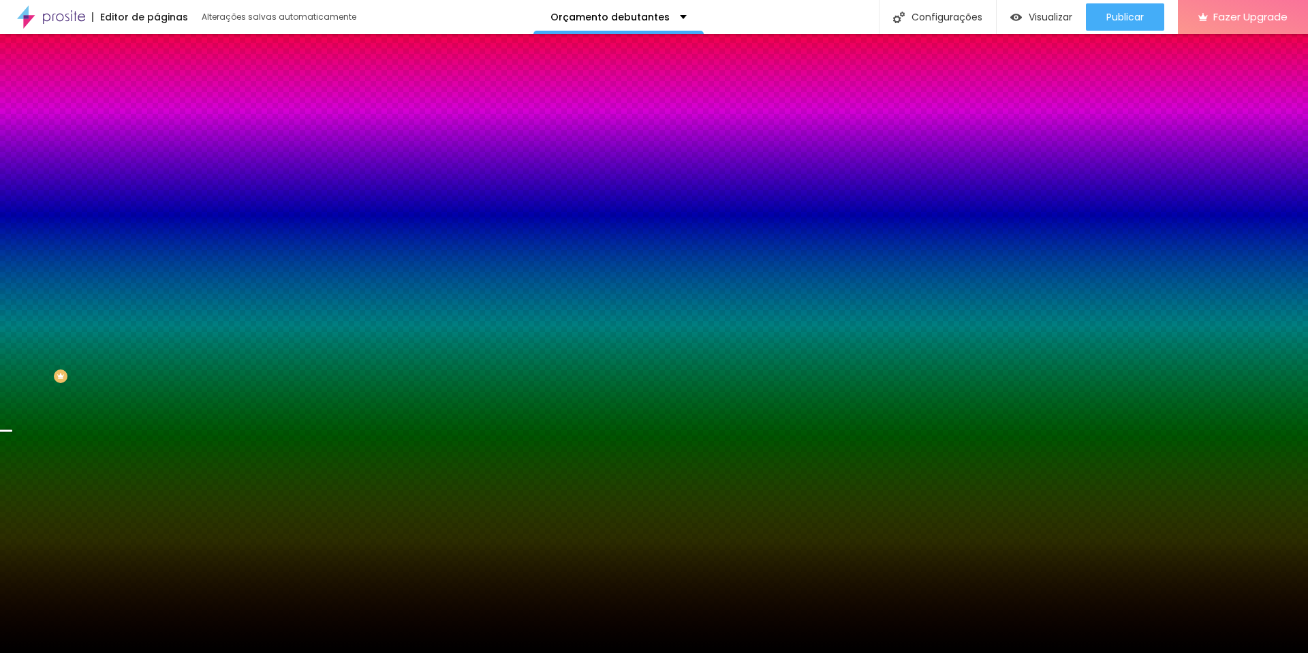
click at [157, 125] on span "Trocar imagem" at bounding box center [194, 120] width 74 height 12
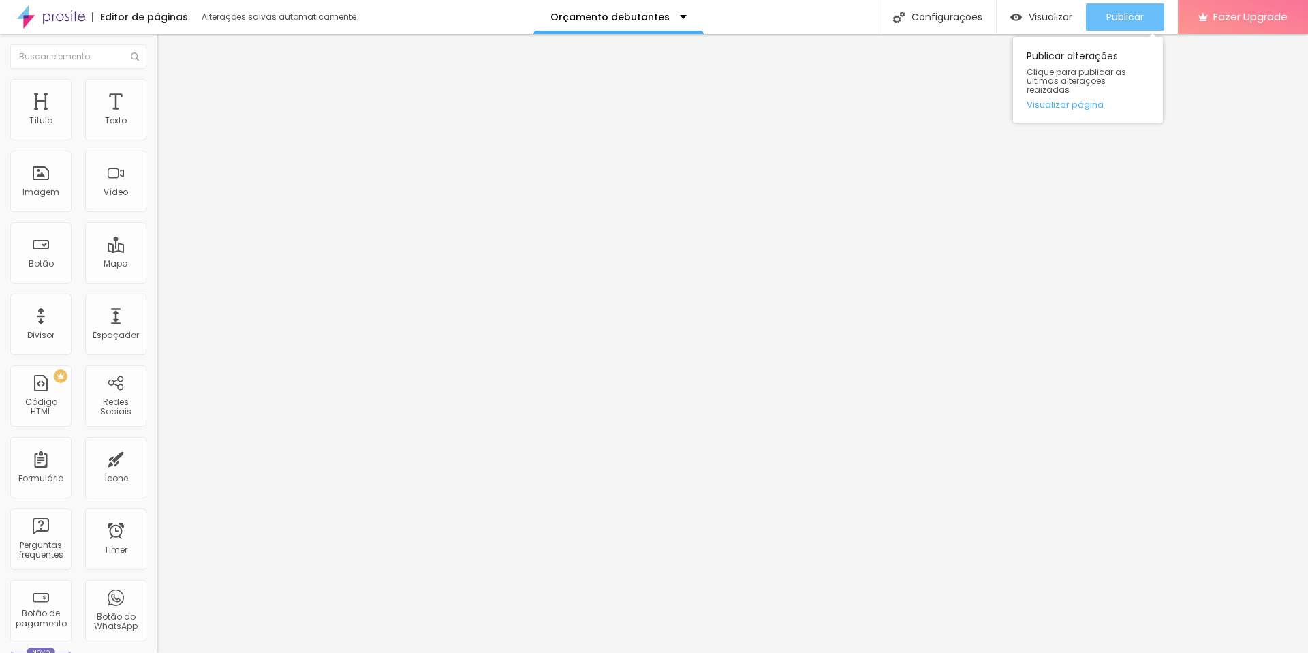
click at [1125, 16] on span "Publicar" at bounding box center [1124, 17] width 37 height 11
